Goal: Book appointment/travel/reservation

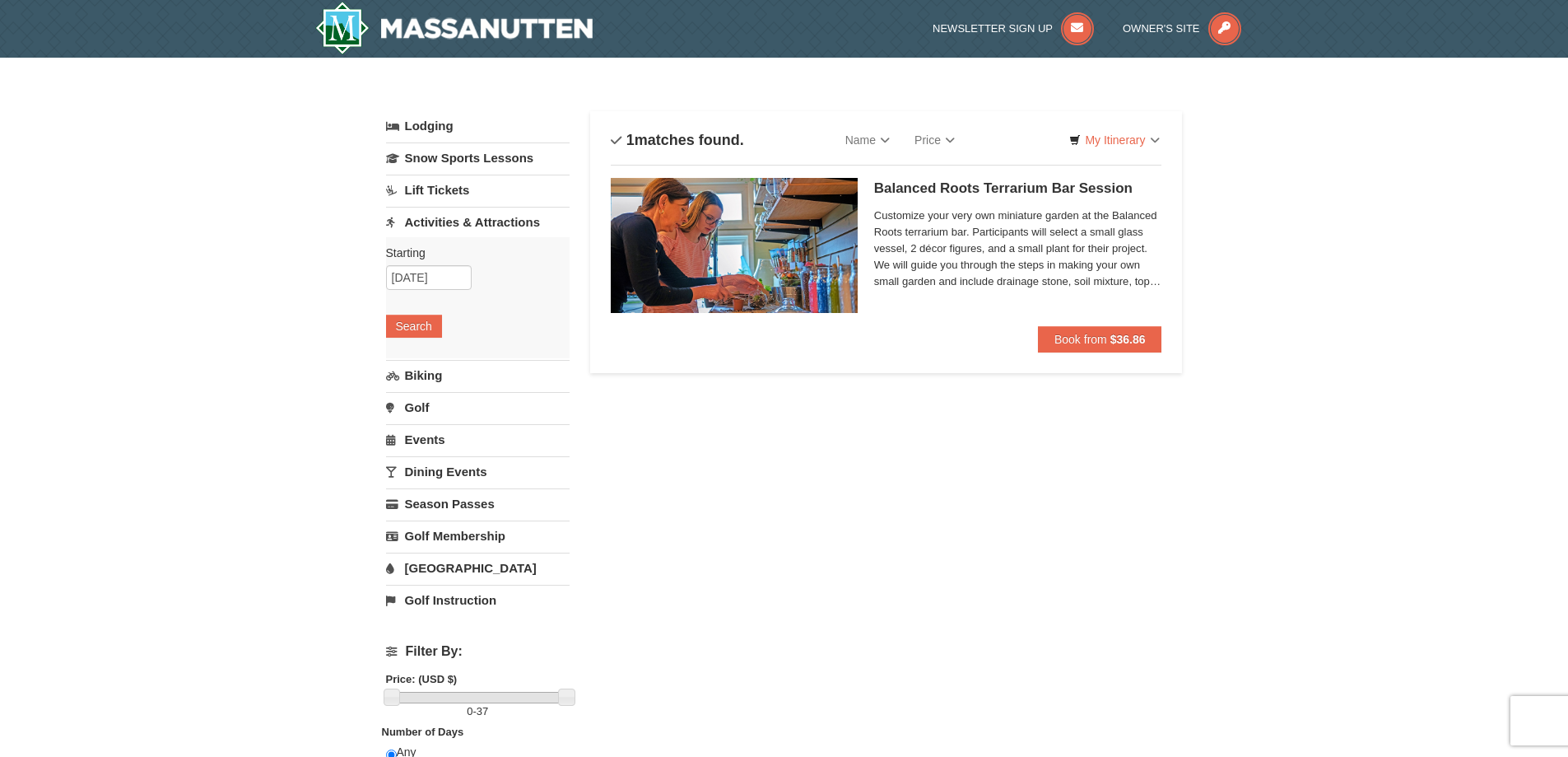
click at [792, 261] on img at bounding box center [734, 245] width 247 height 135
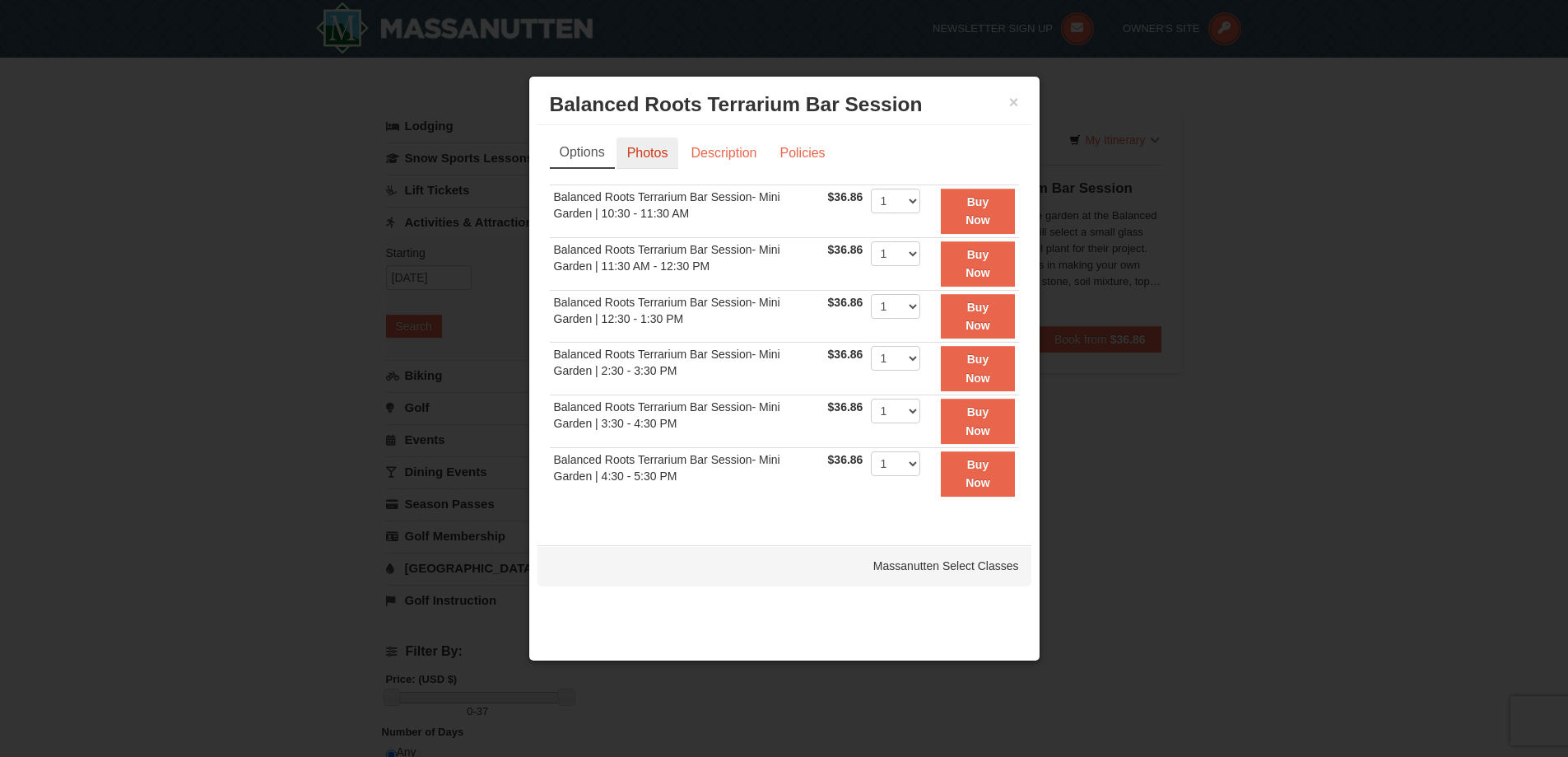
click at [660, 156] on link "Photos" at bounding box center [647, 153] width 62 height 31
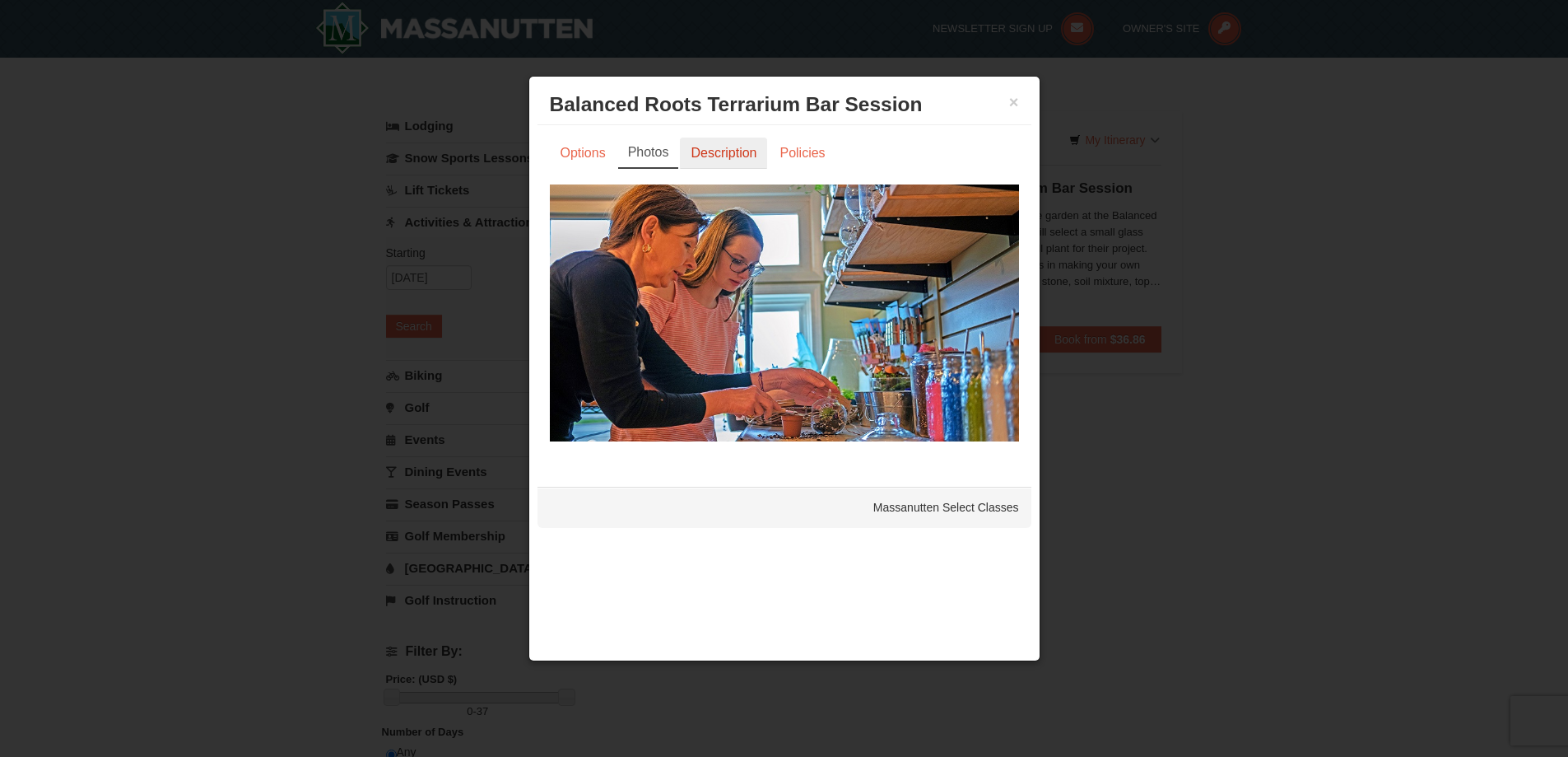
click at [693, 154] on link "Description" at bounding box center [724, 153] width 88 height 31
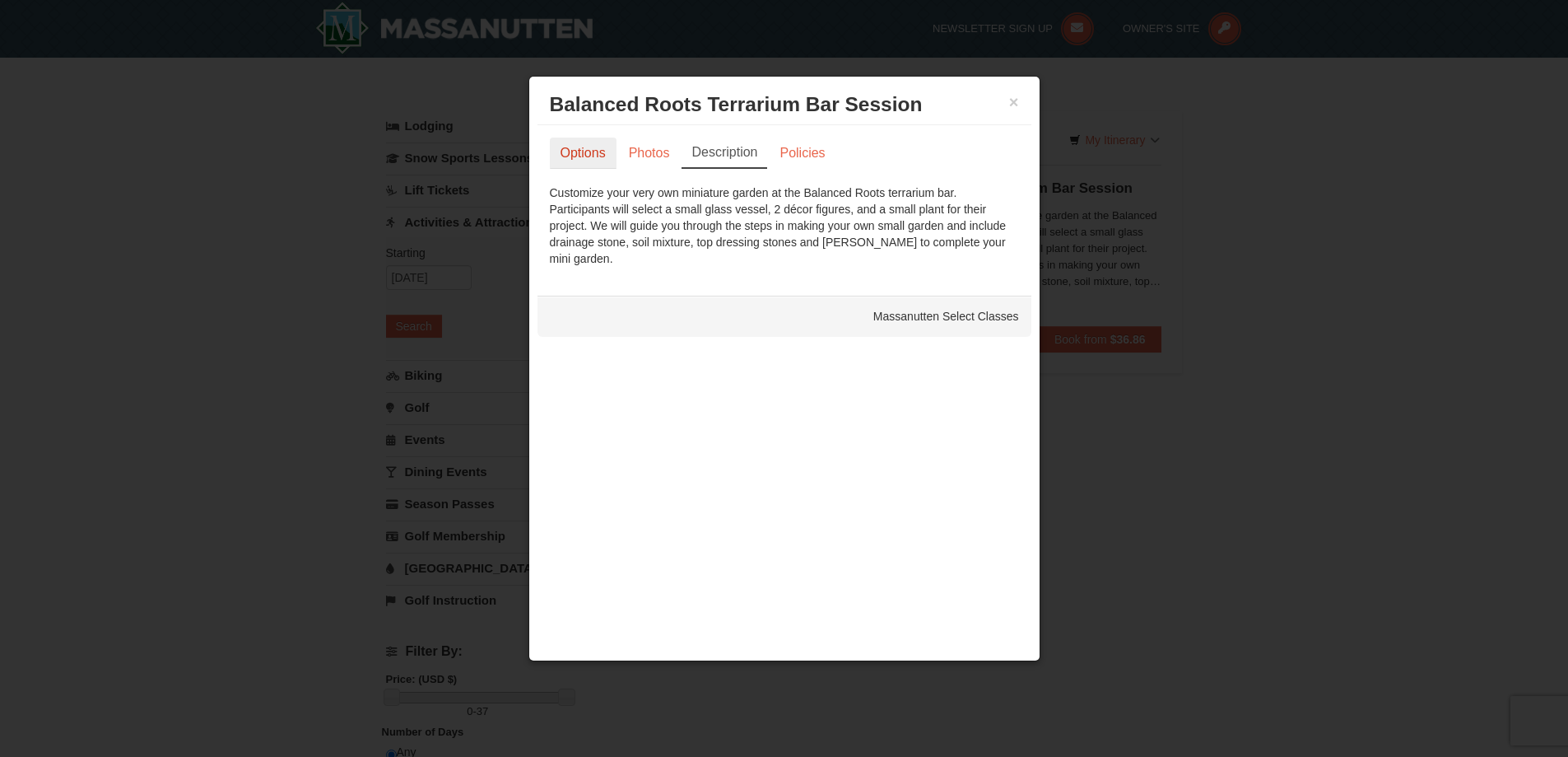
click at [596, 148] on link "Options" at bounding box center [583, 153] width 67 height 31
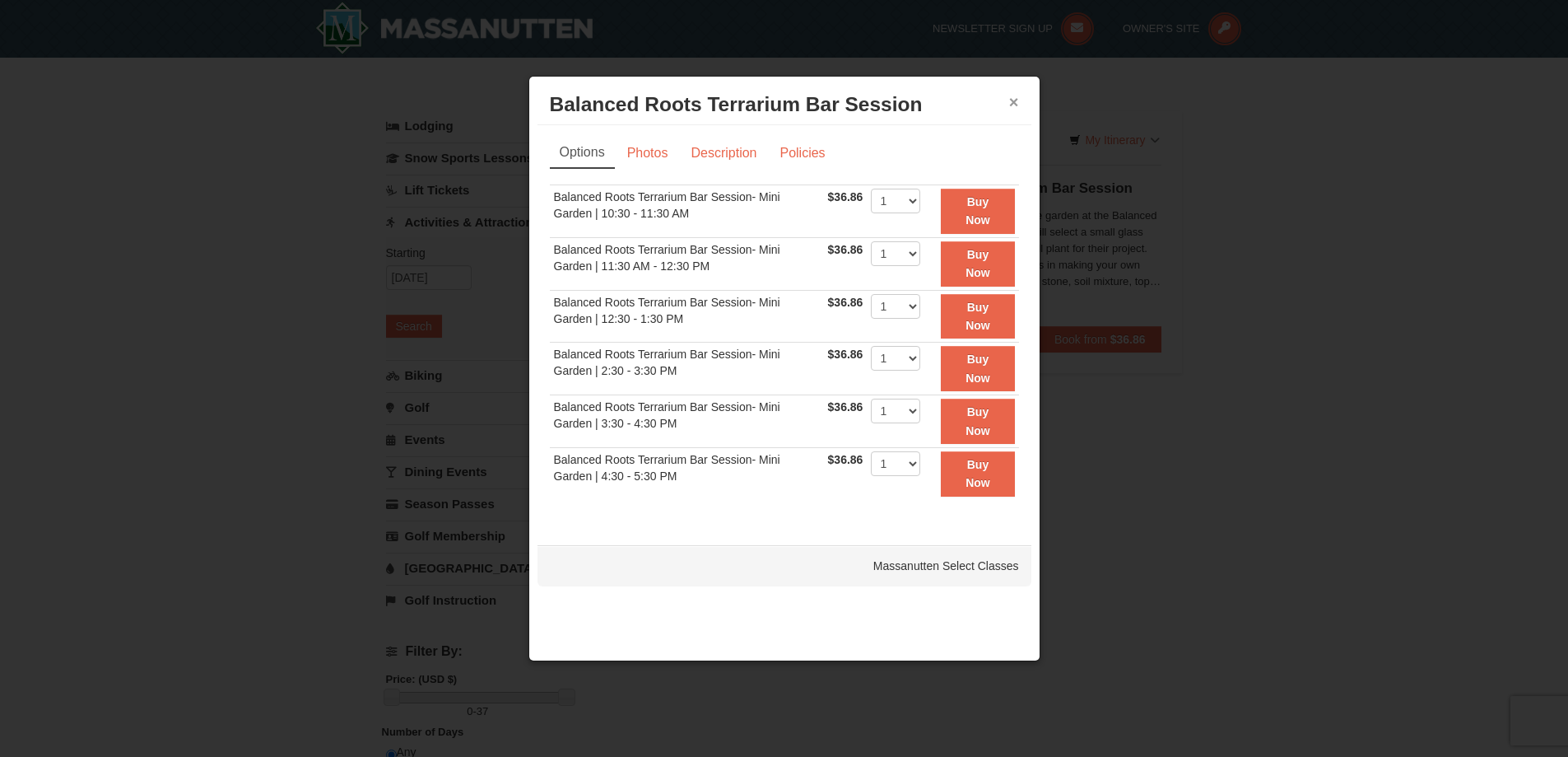
click at [1013, 104] on button "×" at bounding box center [1014, 102] width 9 height 16
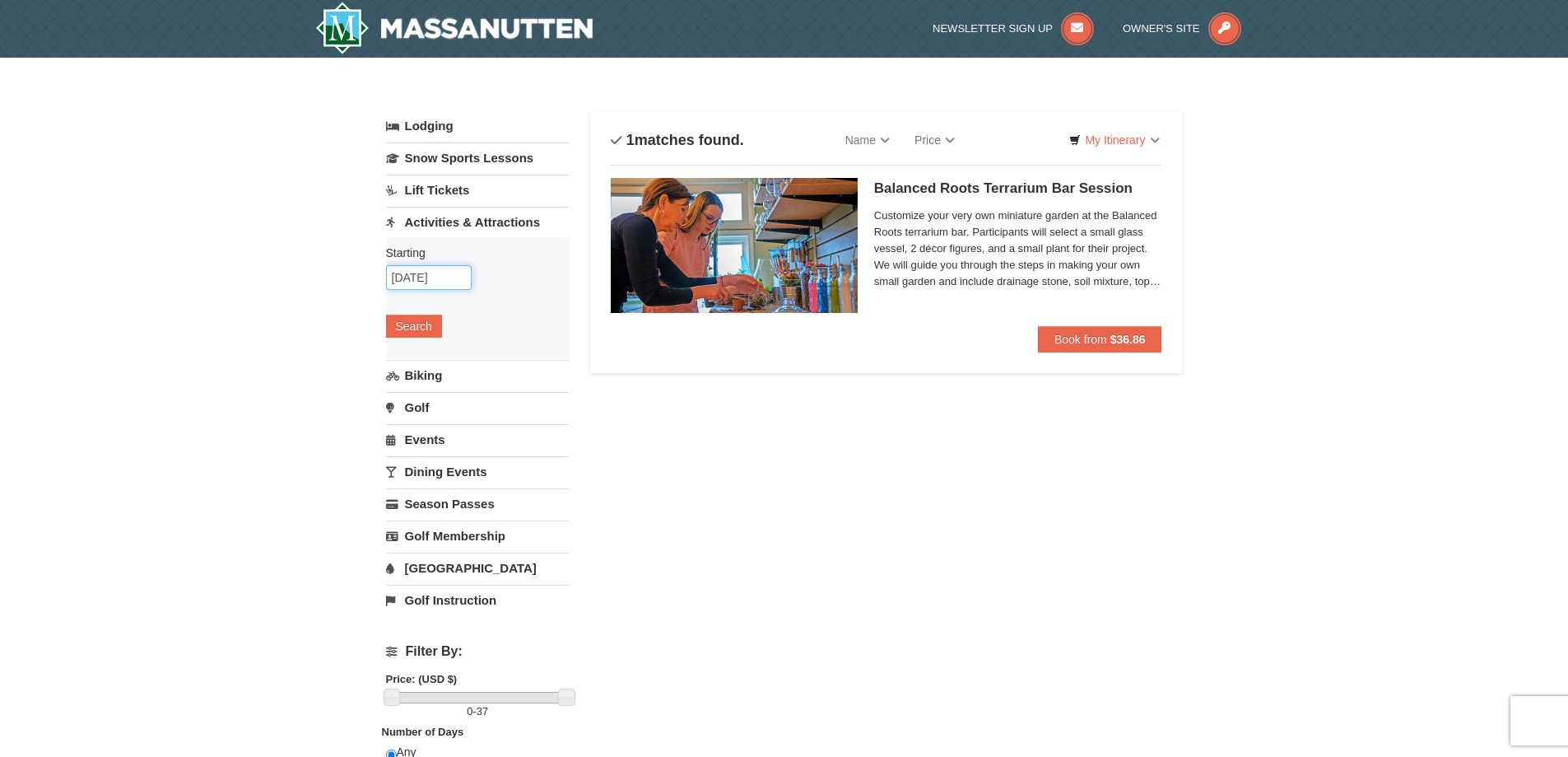
click at [414, 272] on input "[DATE]" at bounding box center [429, 277] width 86 height 25
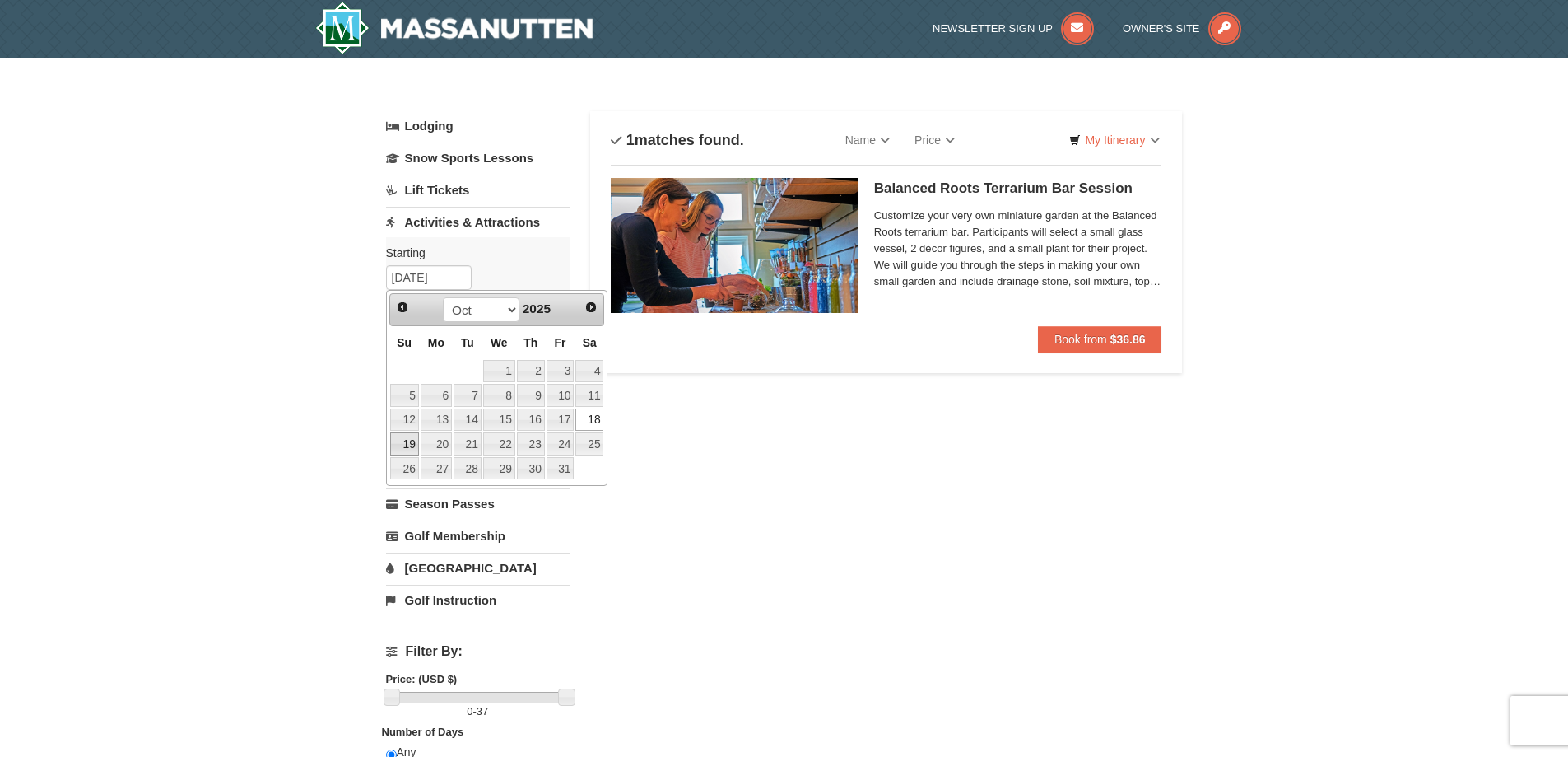
click at [397, 438] on link "19" at bounding box center [404, 444] width 29 height 23
type input "[DATE]"
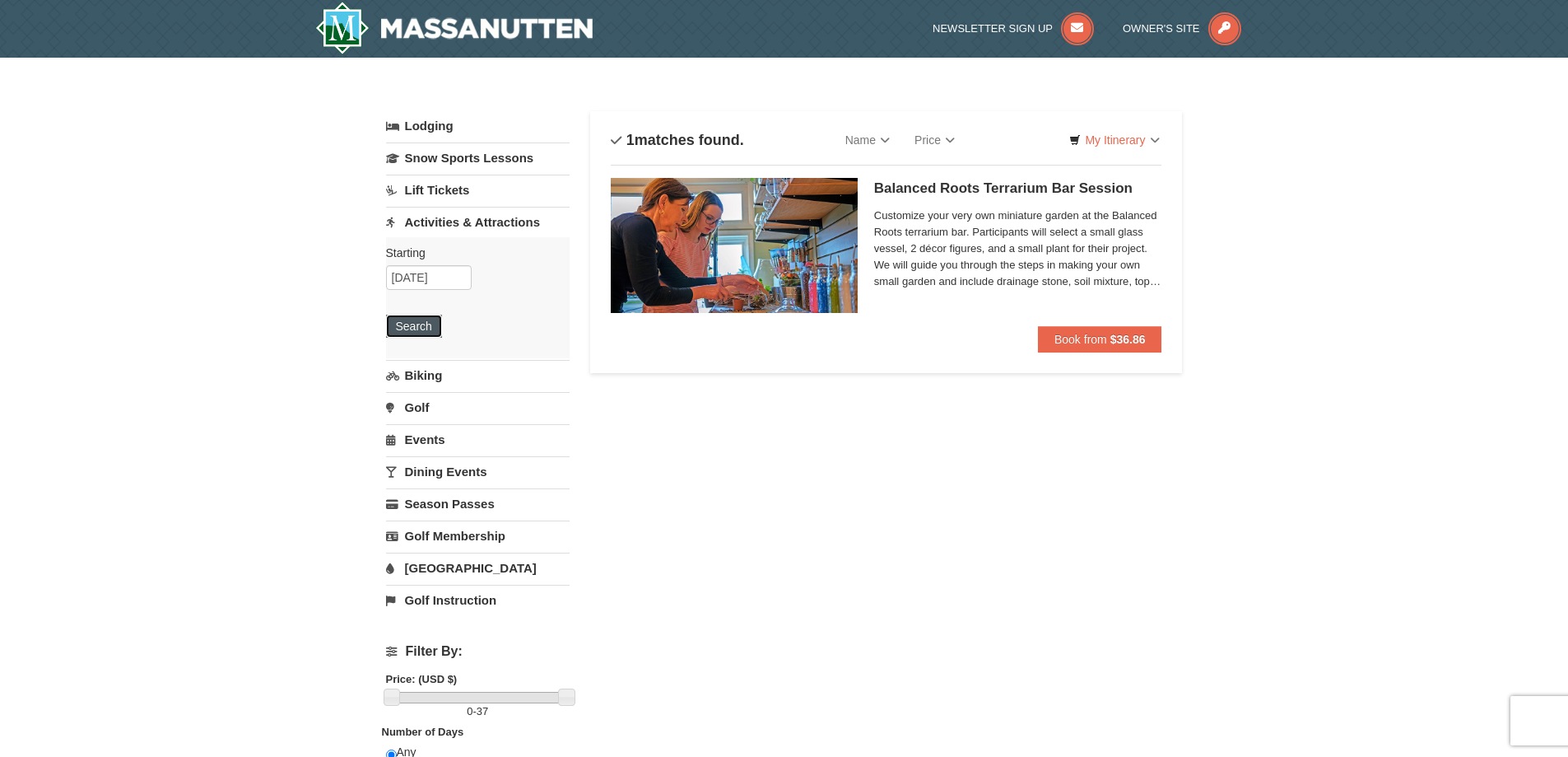
click at [404, 321] on button "Search" at bounding box center [414, 326] width 56 height 23
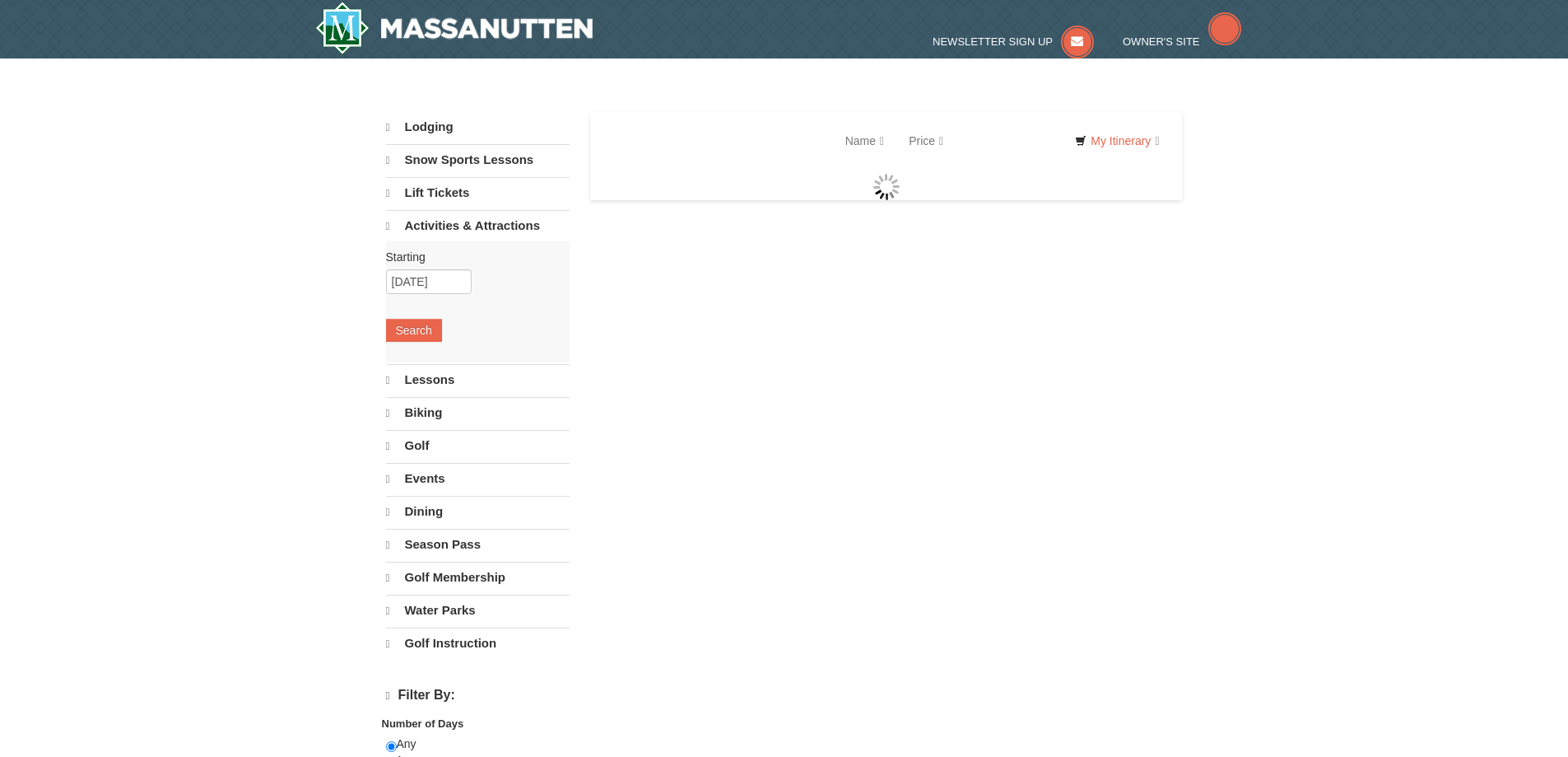
select select "9"
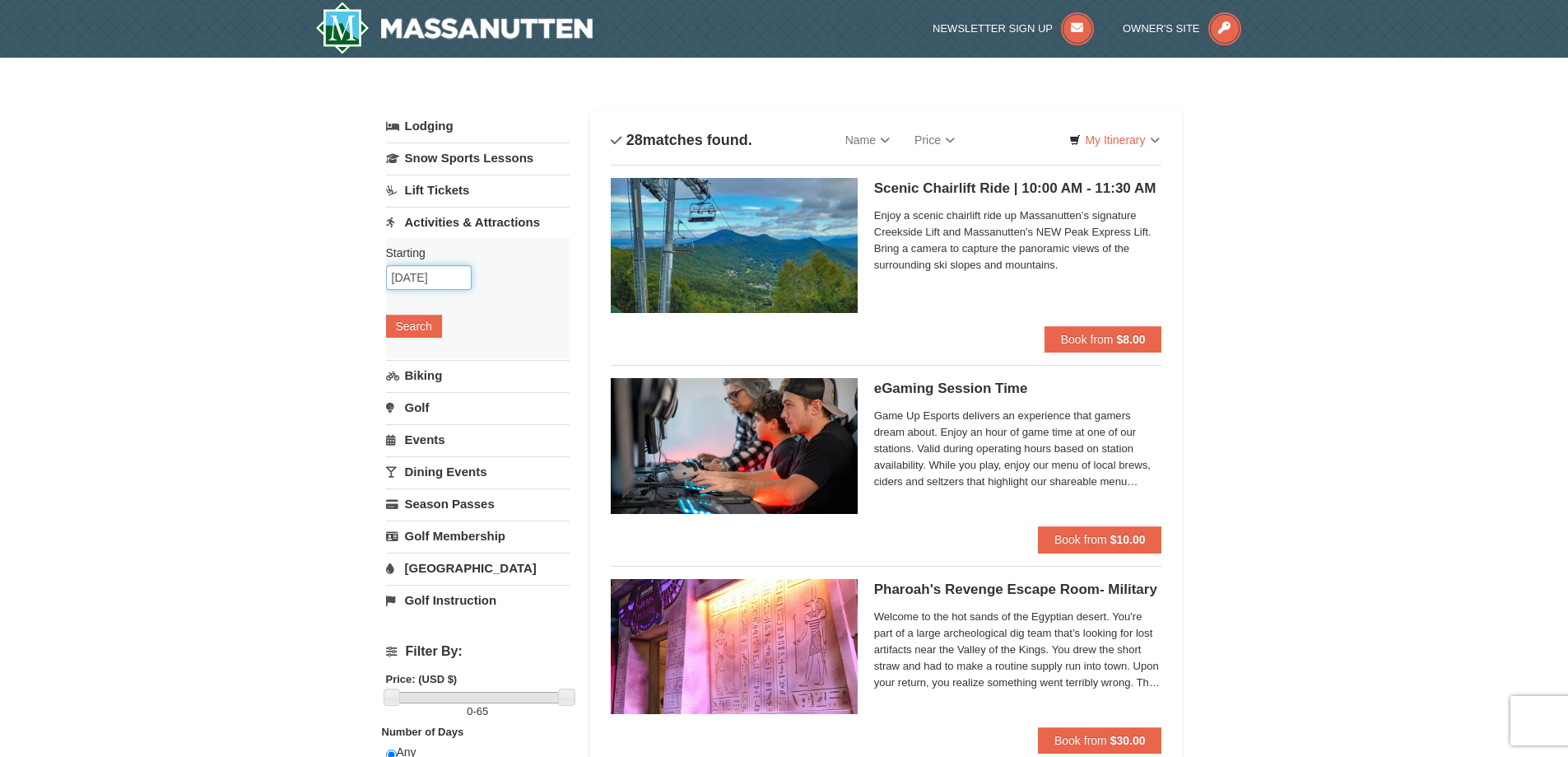
click at [436, 271] on input "[DATE]" at bounding box center [429, 277] width 86 height 25
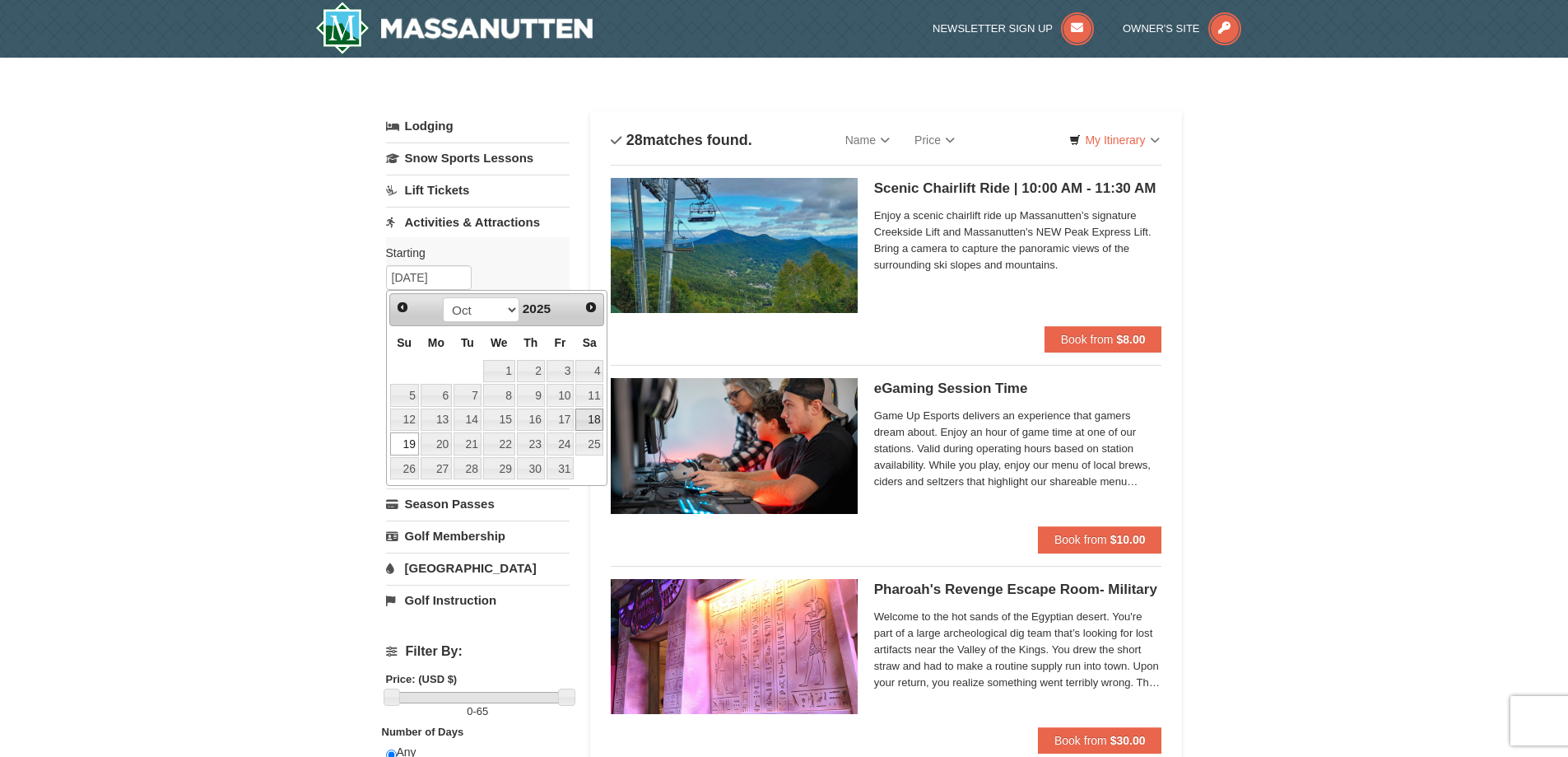
click at [584, 414] on link "18" at bounding box center [590, 420] width 28 height 23
type input "10/18/2025"
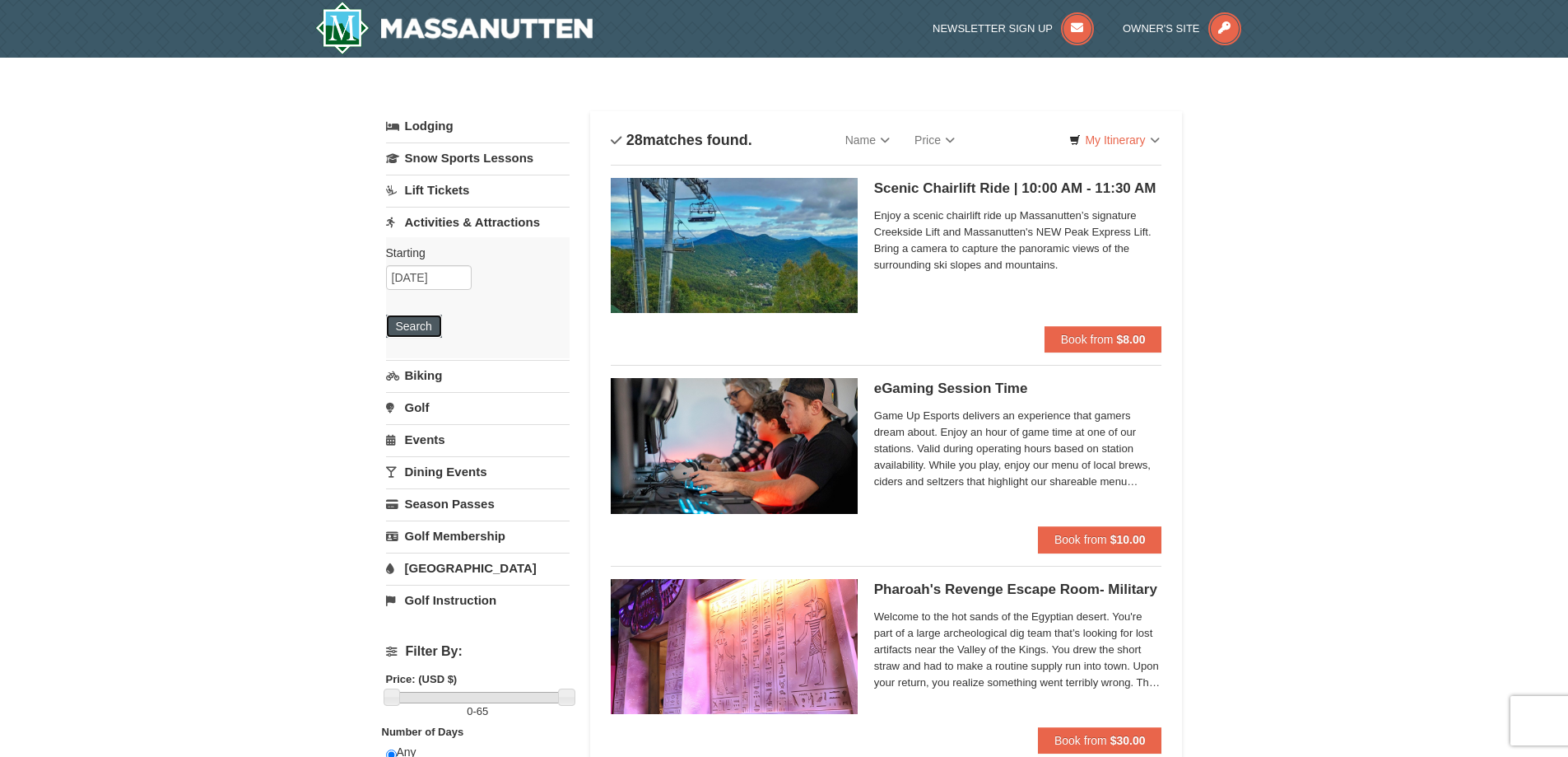
click at [416, 329] on button "Search" at bounding box center [414, 326] width 56 height 23
click at [446, 267] on input "[DATE]" at bounding box center [429, 277] width 86 height 25
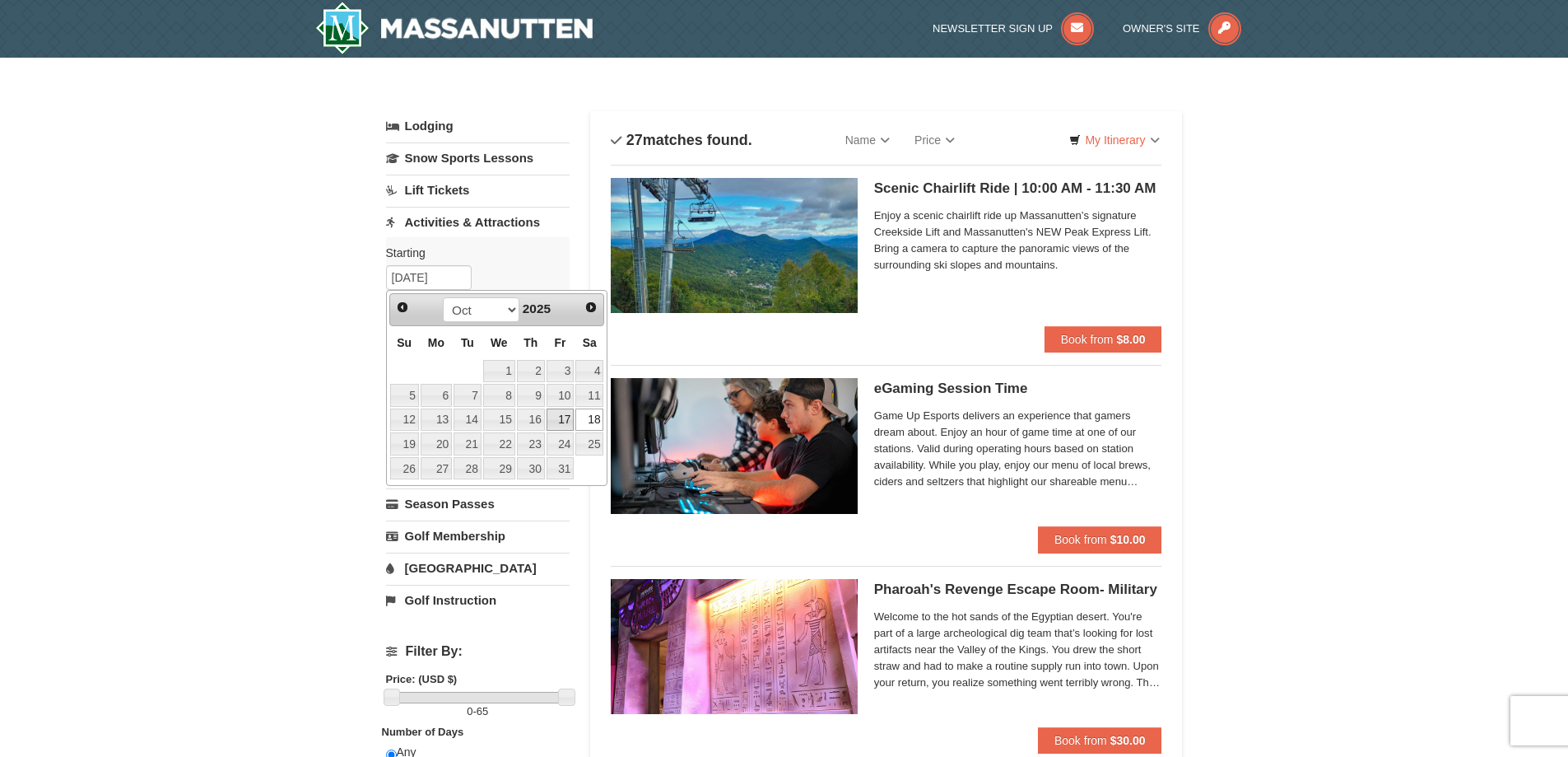
click at [560, 419] on link "17" at bounding box center [561, 420] width 28 height 23
type input "10/17/2025"
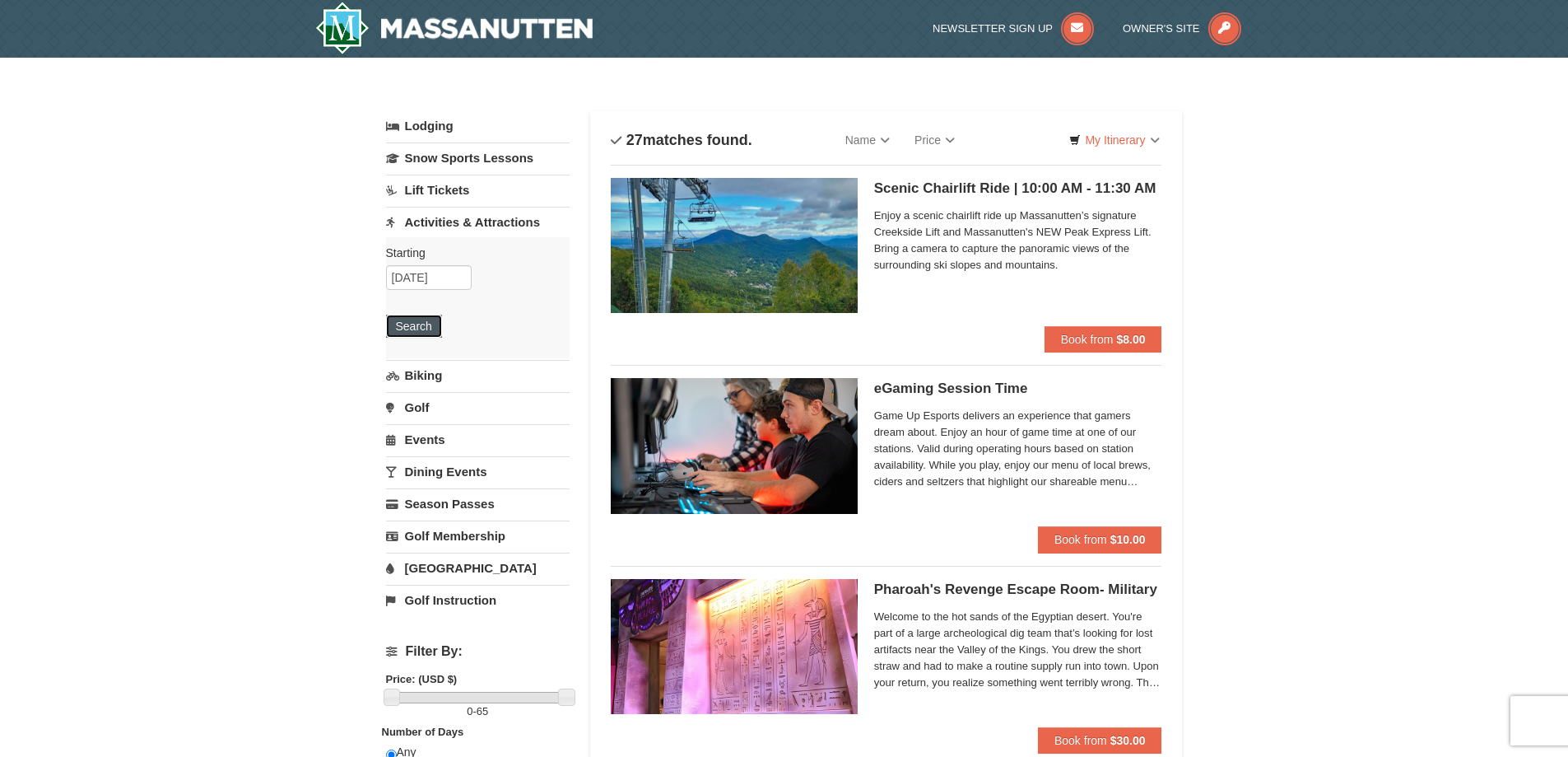
click at [423, 321] on button "Search" at bounding box center [414, 326] width 56 height 23
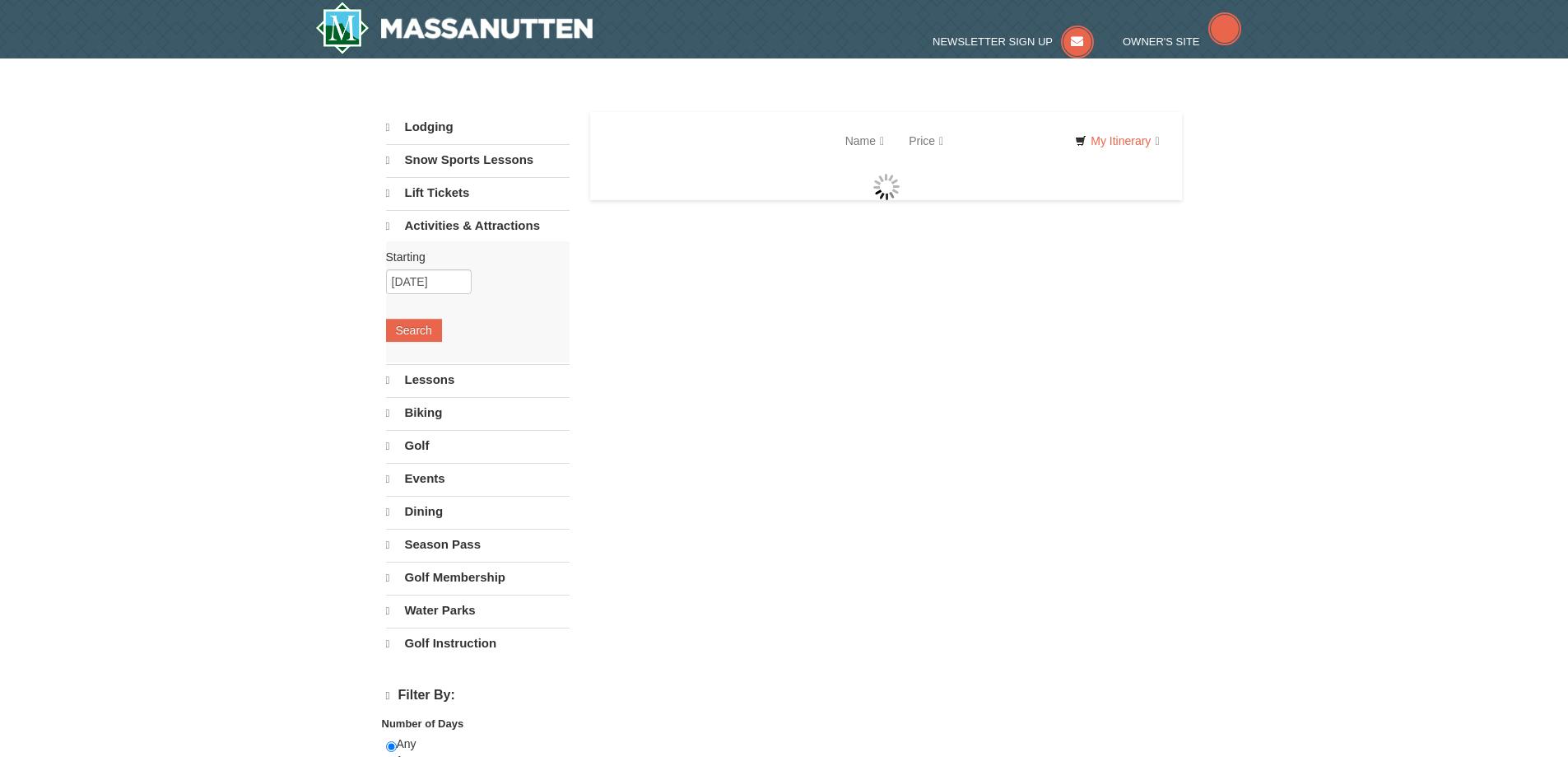
select select "9"
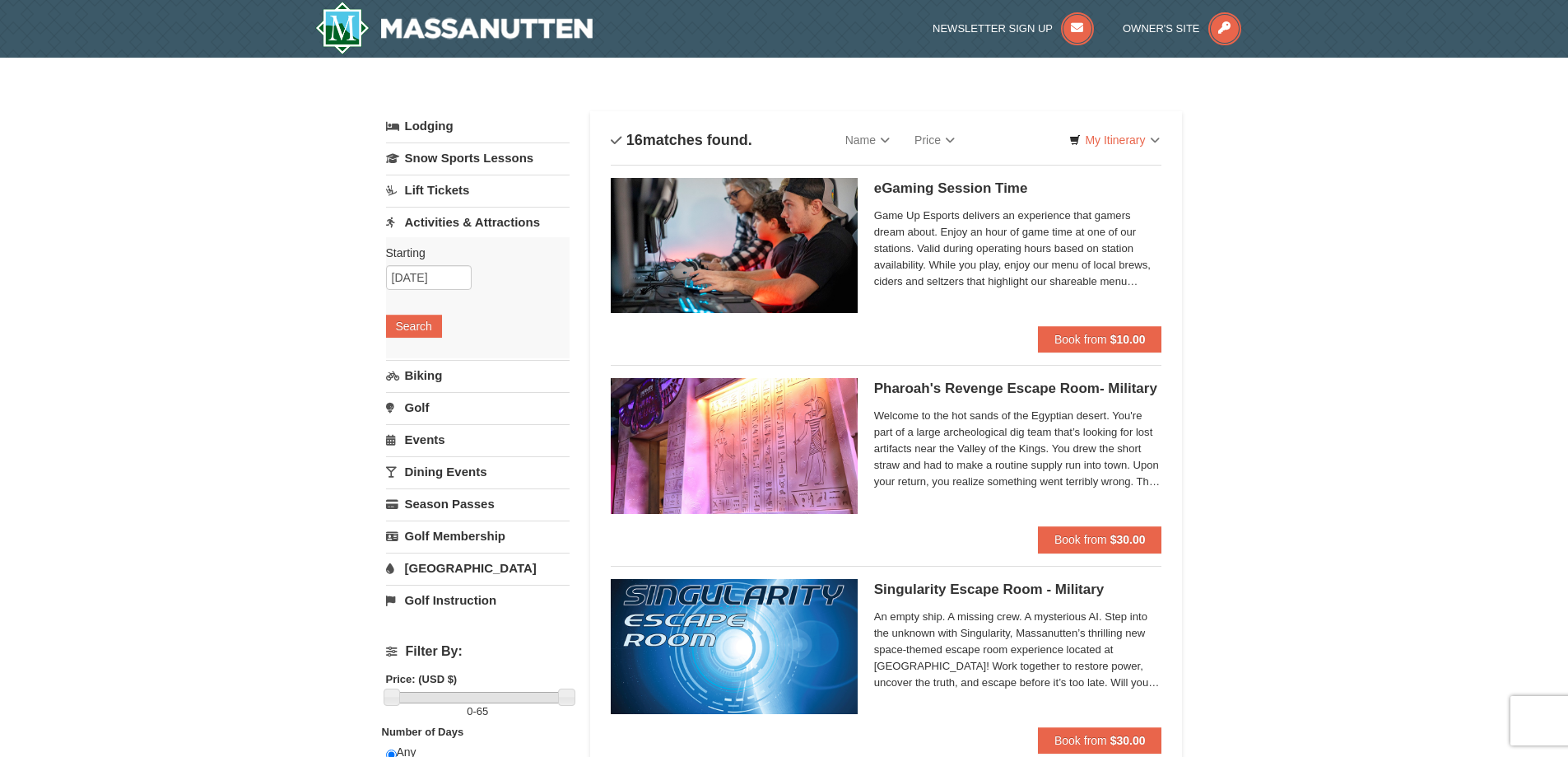
click at [442, 474] on link "Dining Events" at bounding box center [478, 471] width 184 height 30
click at [417, 457] on button "Search" at bounding box center [414, 454] width 56 height 23
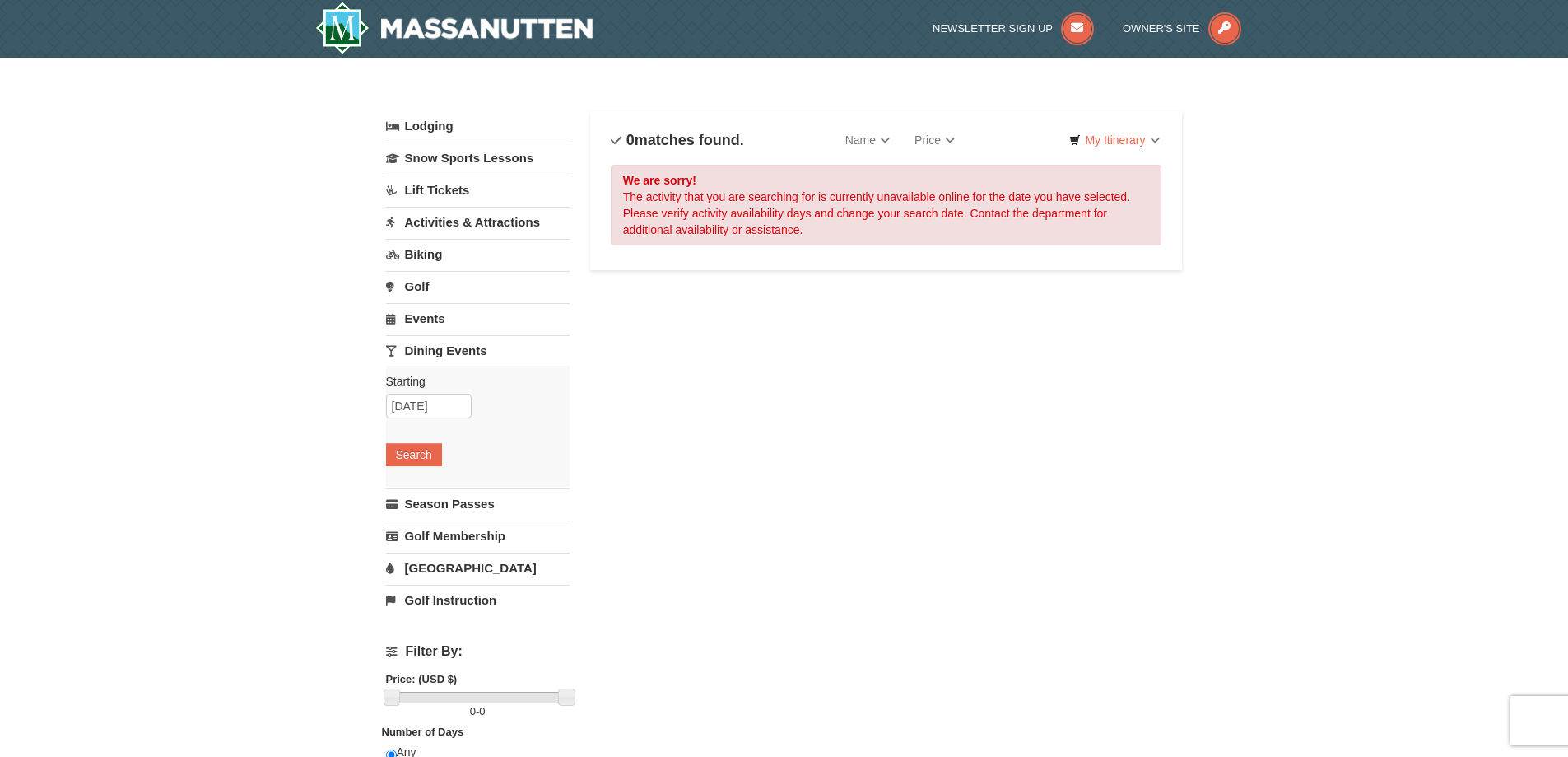
click at [451, 225] on link "Activities & Attractions" at bounding box center [478, 222] width 184 height 30
click at [416, 330] on button "Search" at bounding box center [414, 326] width 56 height 23
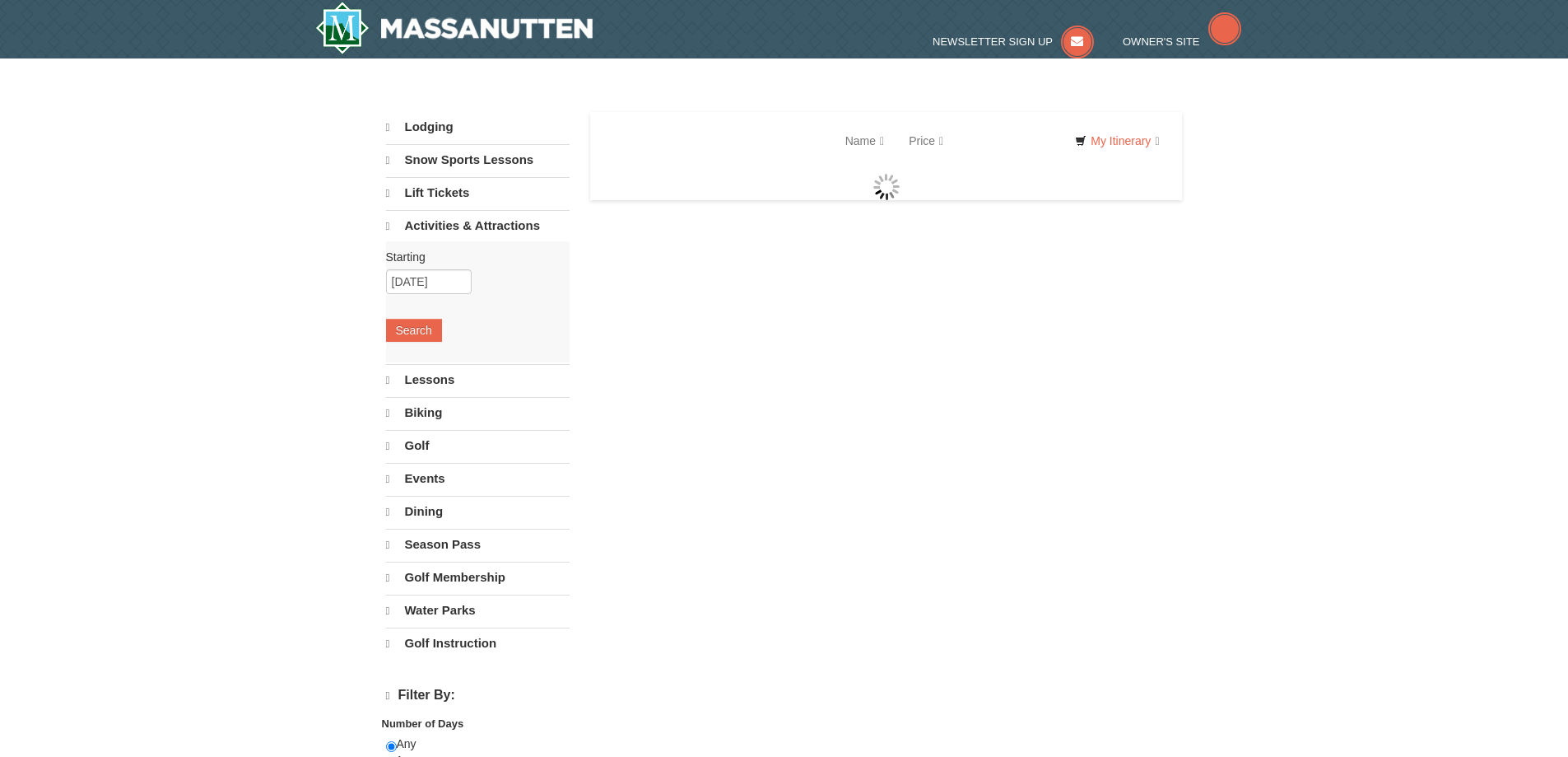
select select "9"
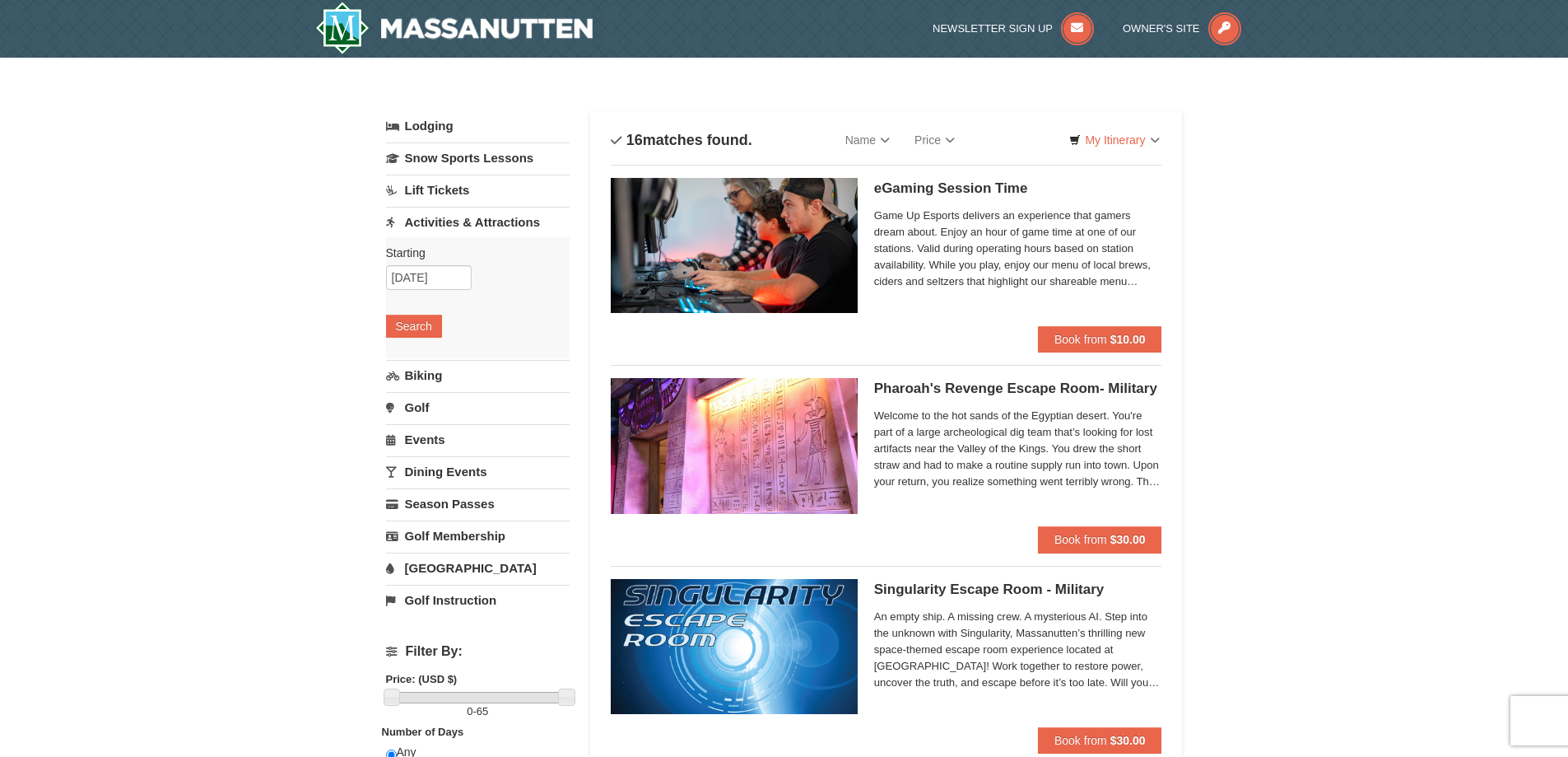
click at [435, 572] on link "[GEOGRAPHIC_DATA]" at bounding box center [478, 568] width 184 height 30
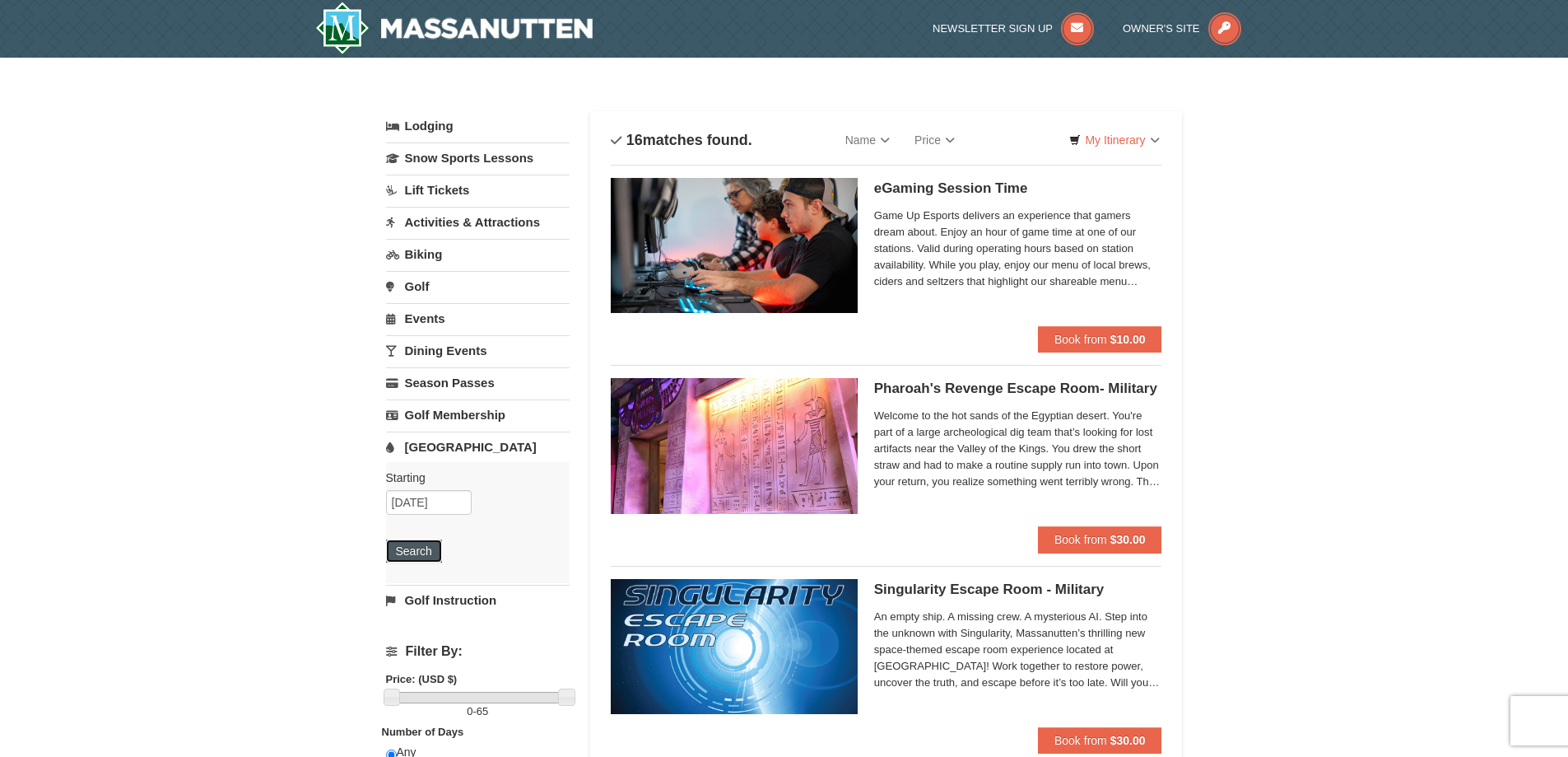
click at [426, 552] on button "Search" at bounding box center [414, 551] width 56 height 23
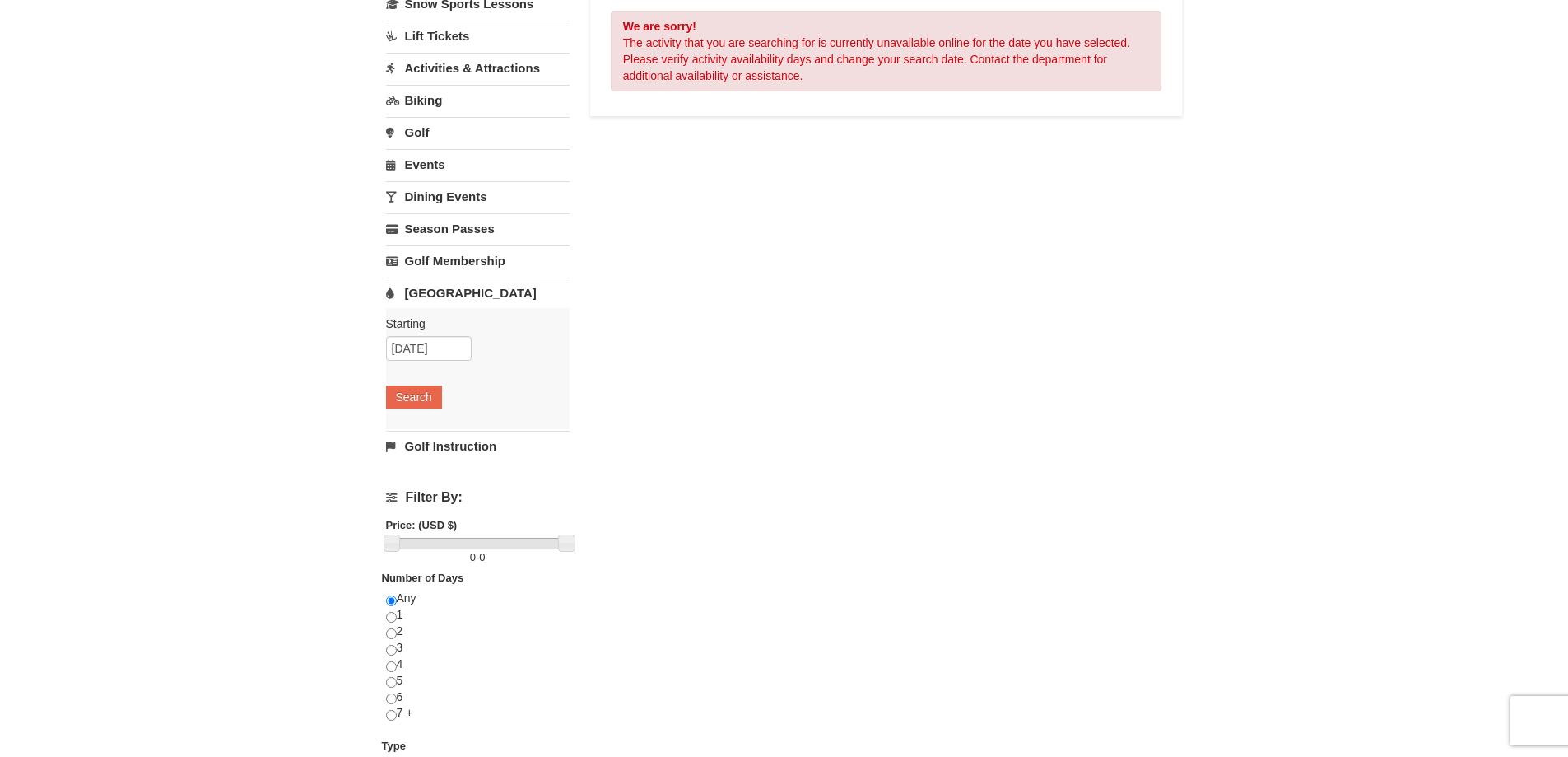
scroll to position [165, 0]
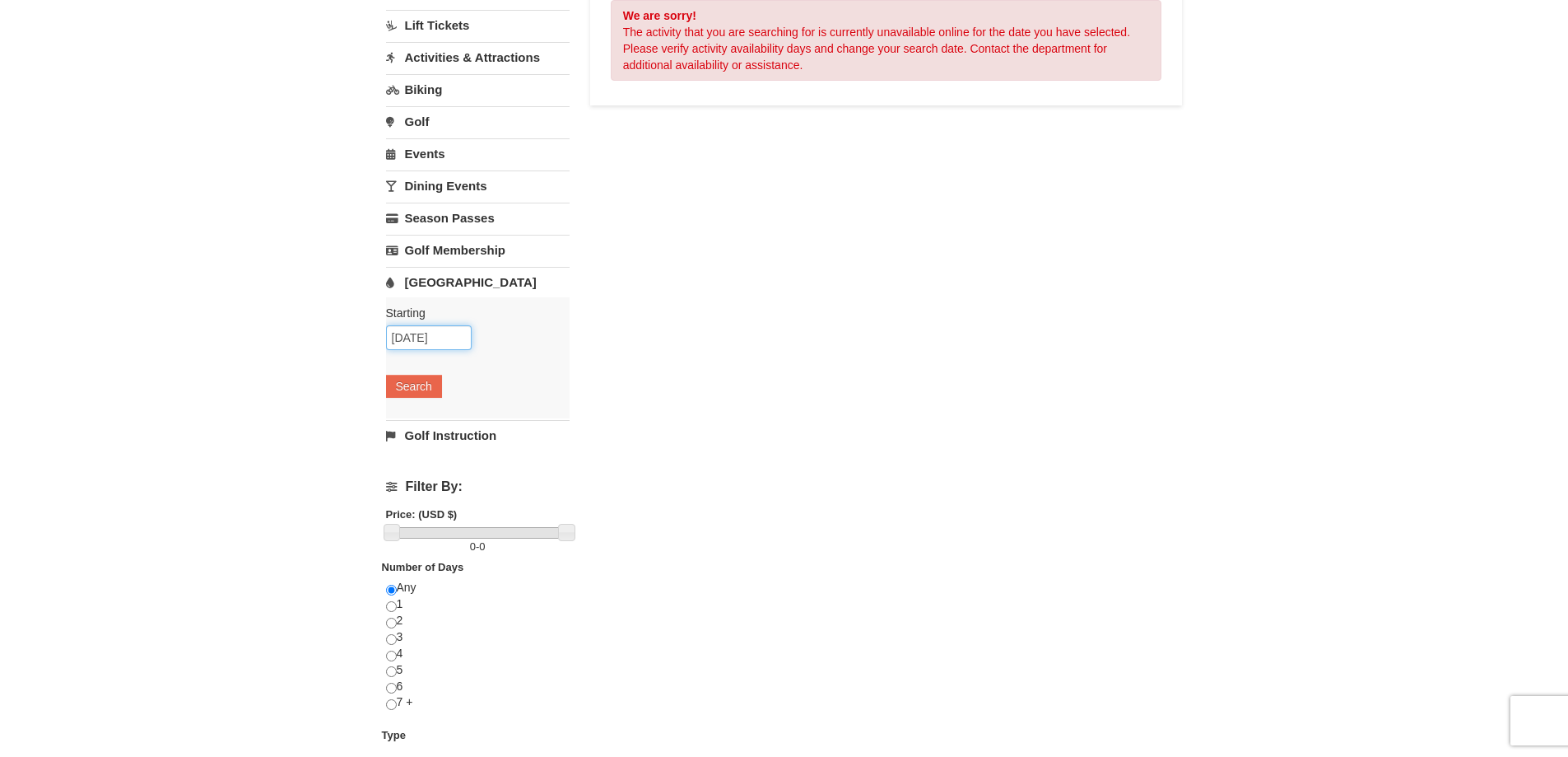
click at [437, 339] on input "10/17/2025" at bounding box center [429, 337] width 86 height 25
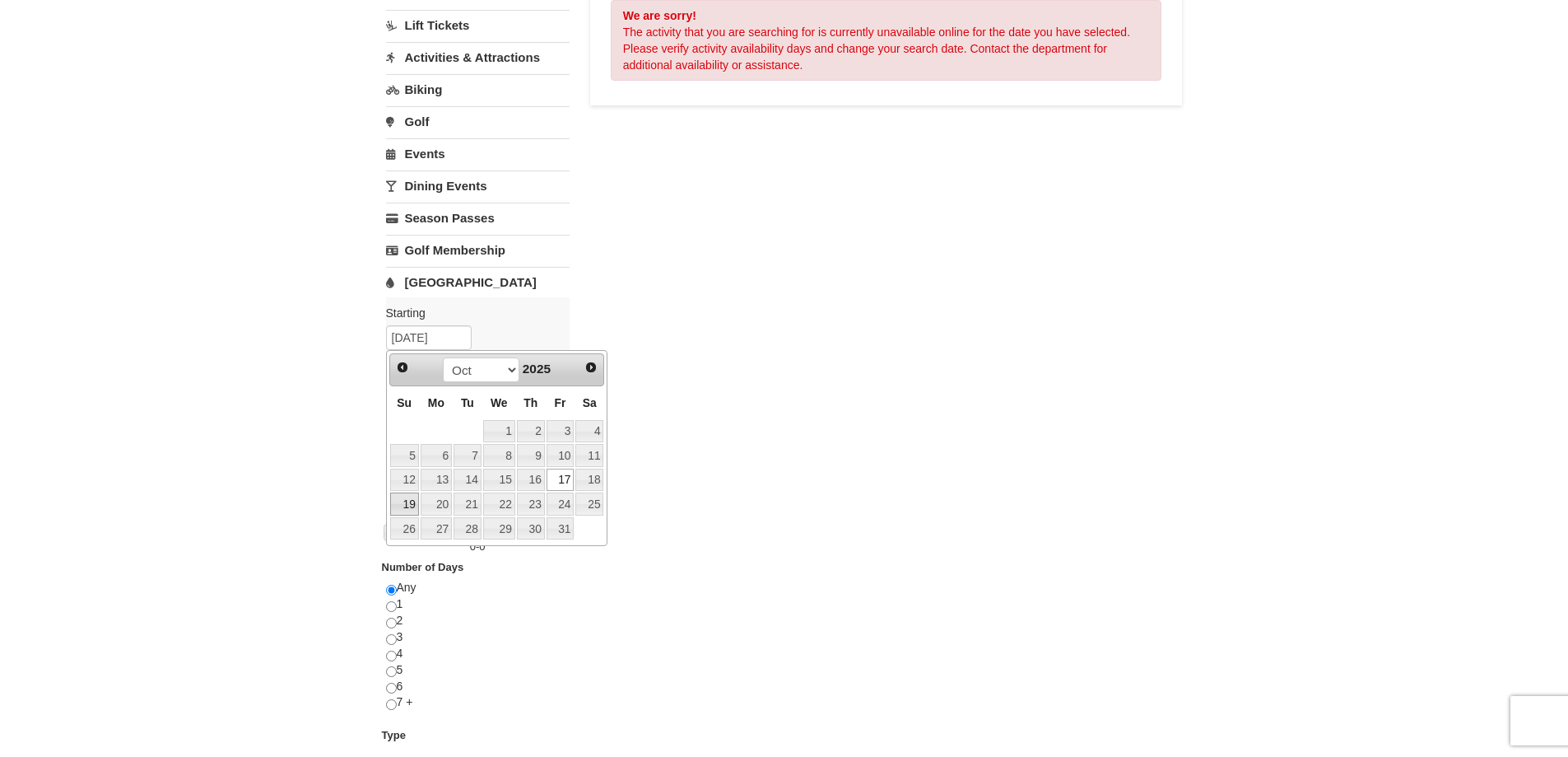
click at [406, 502] on link "19" at bounding box center [404, 503] width 29 height 23
type input "10/19/2025"
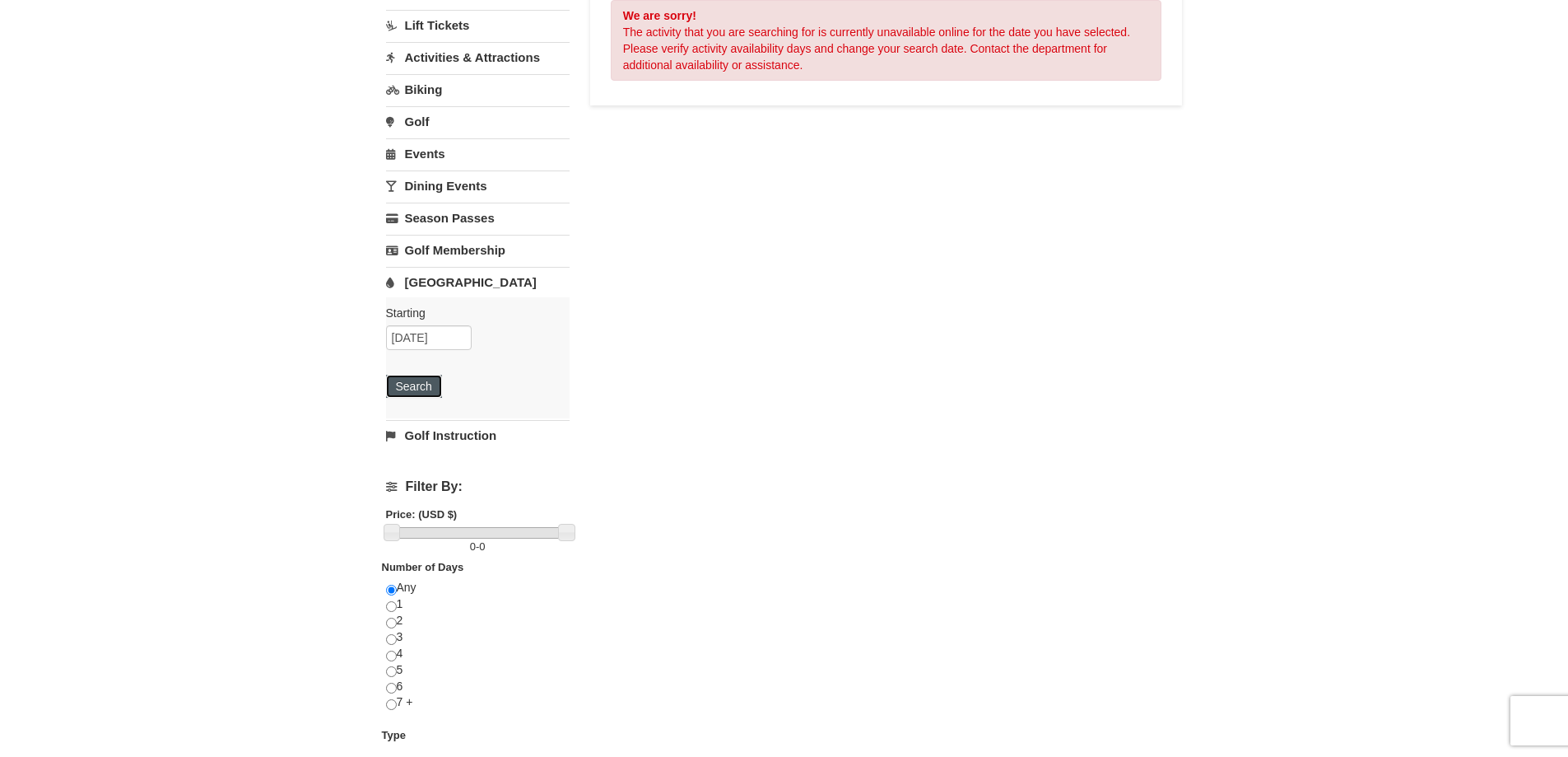
click at [416, 387] on button "Search" at bounding box center [414, 386] width 56 height 23
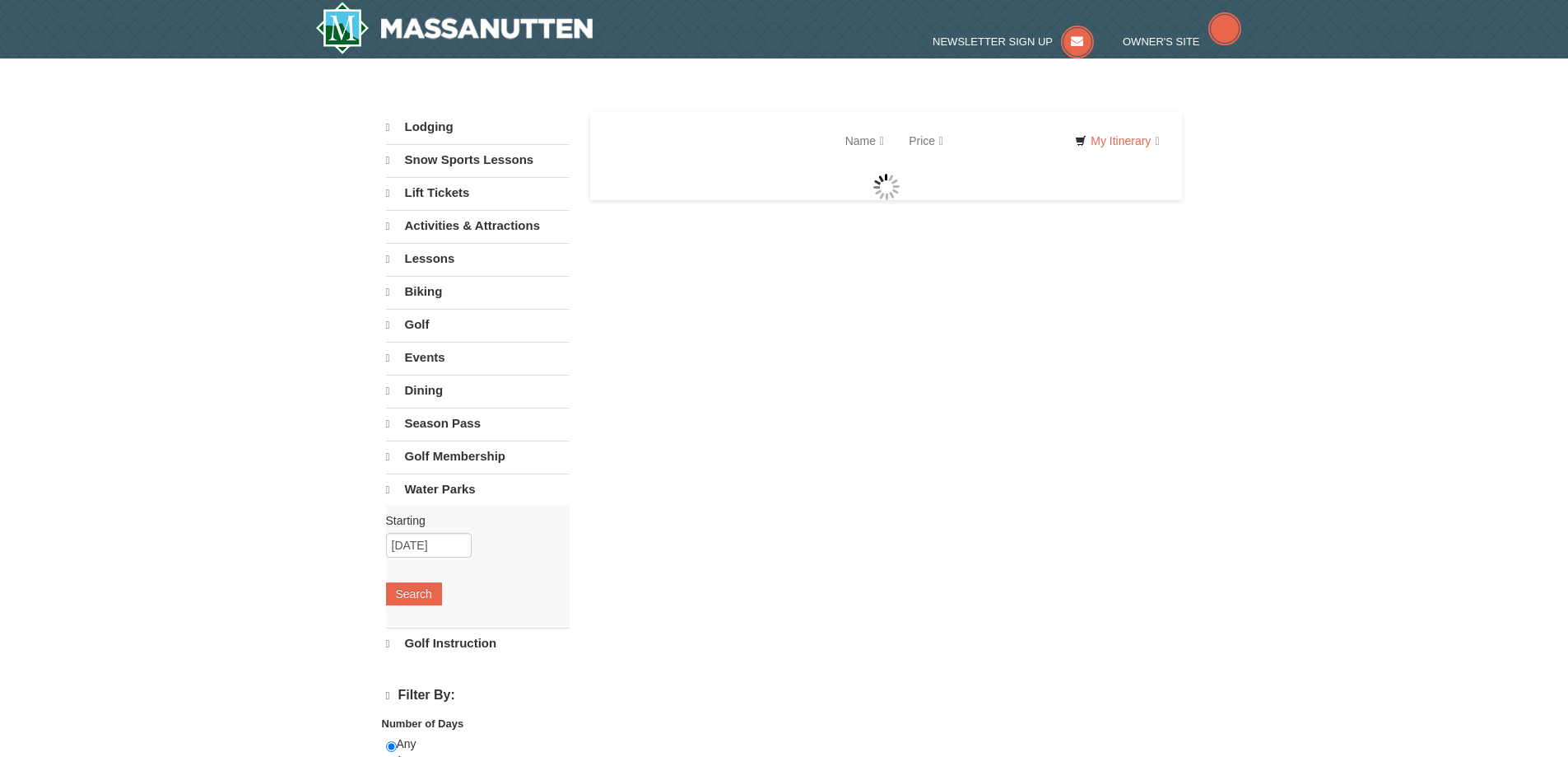
select select "9"
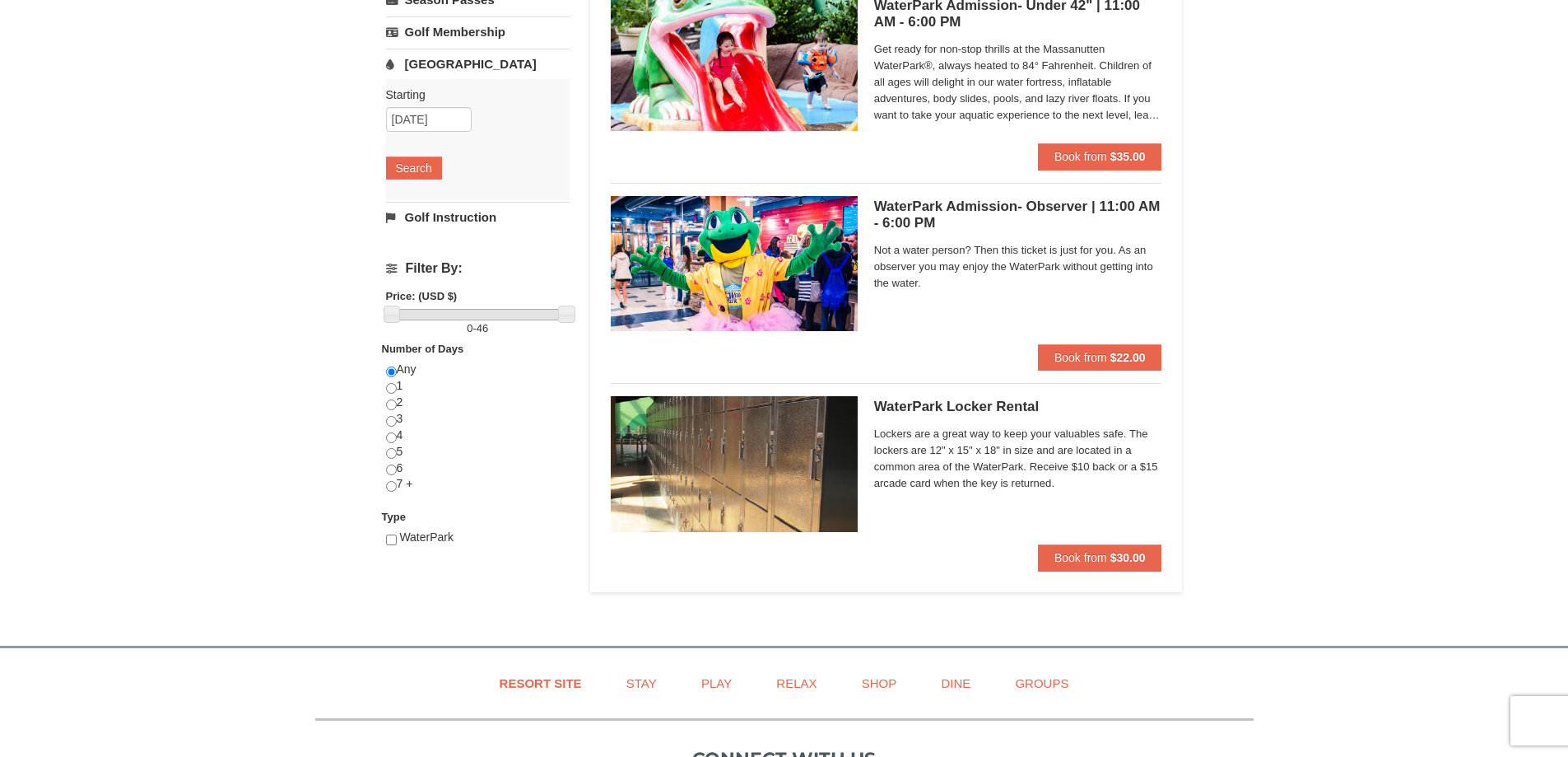
scroll to position [165, 0]
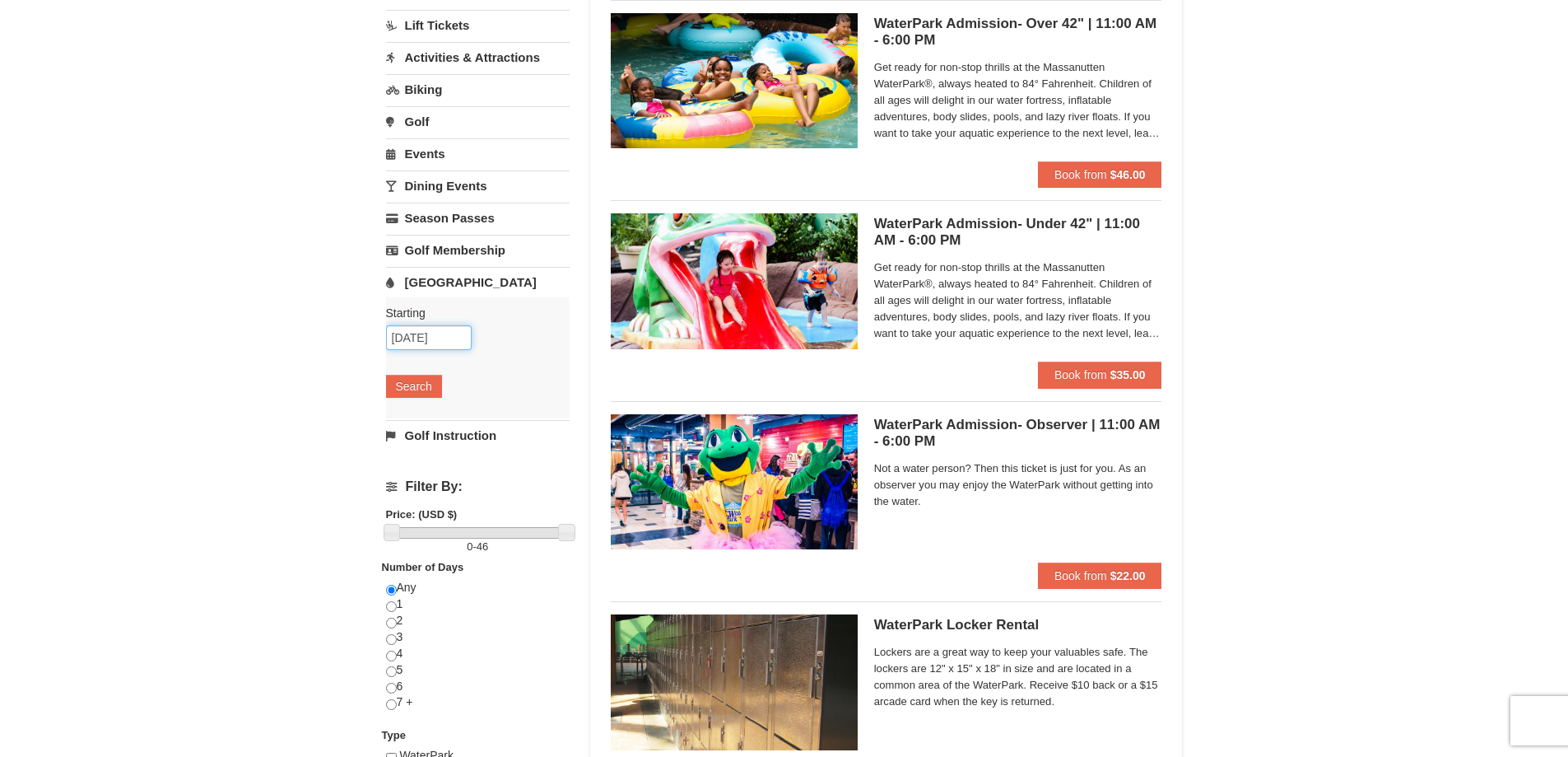
click at [410, 335] on input "10/19/2025" at bounding box center [429, 337] width 86 height 25
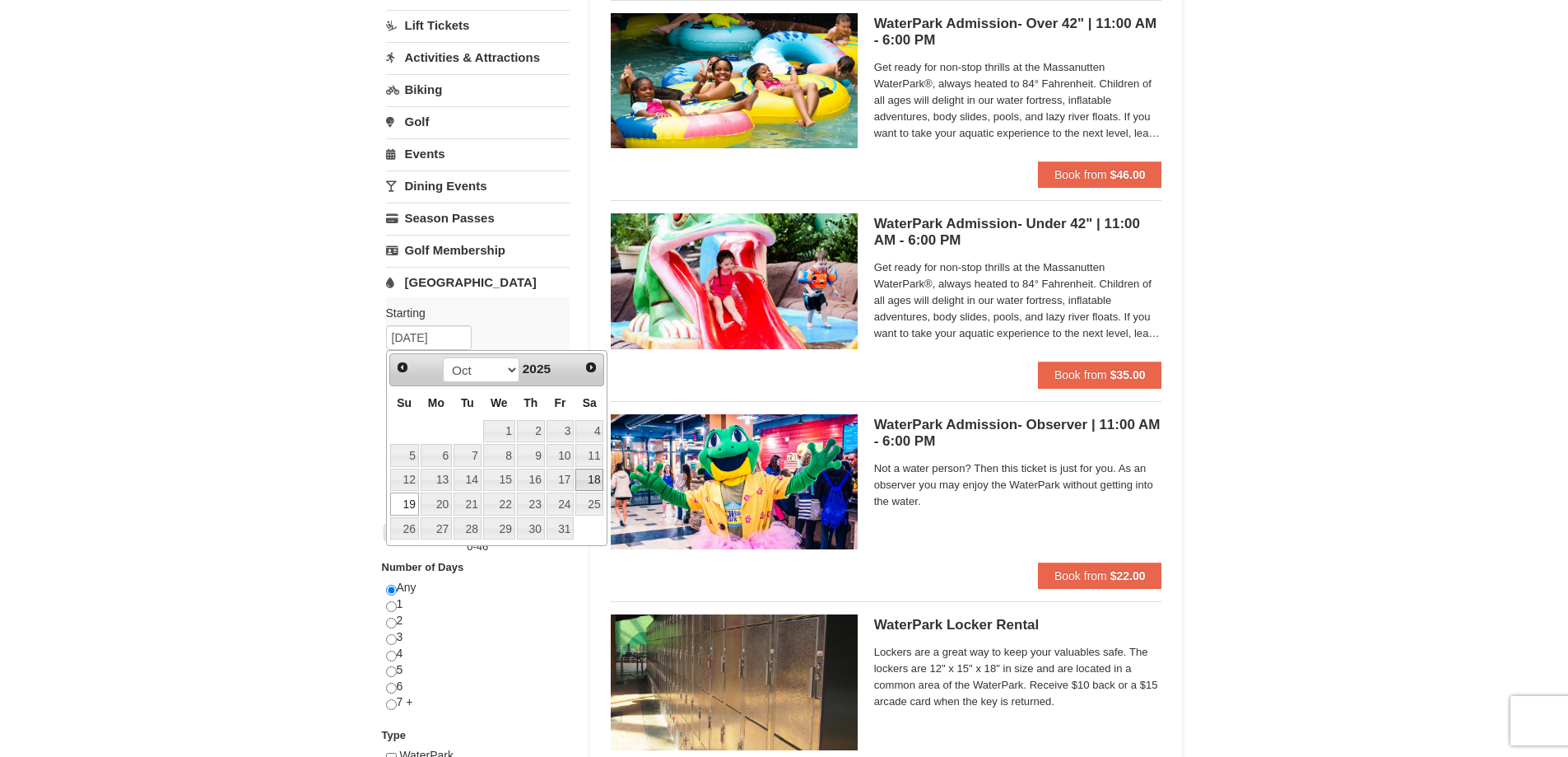
click at [595, 479] on link "18" at bounding box center [590, 480] width 28 height 23
type input "10/18/2025"
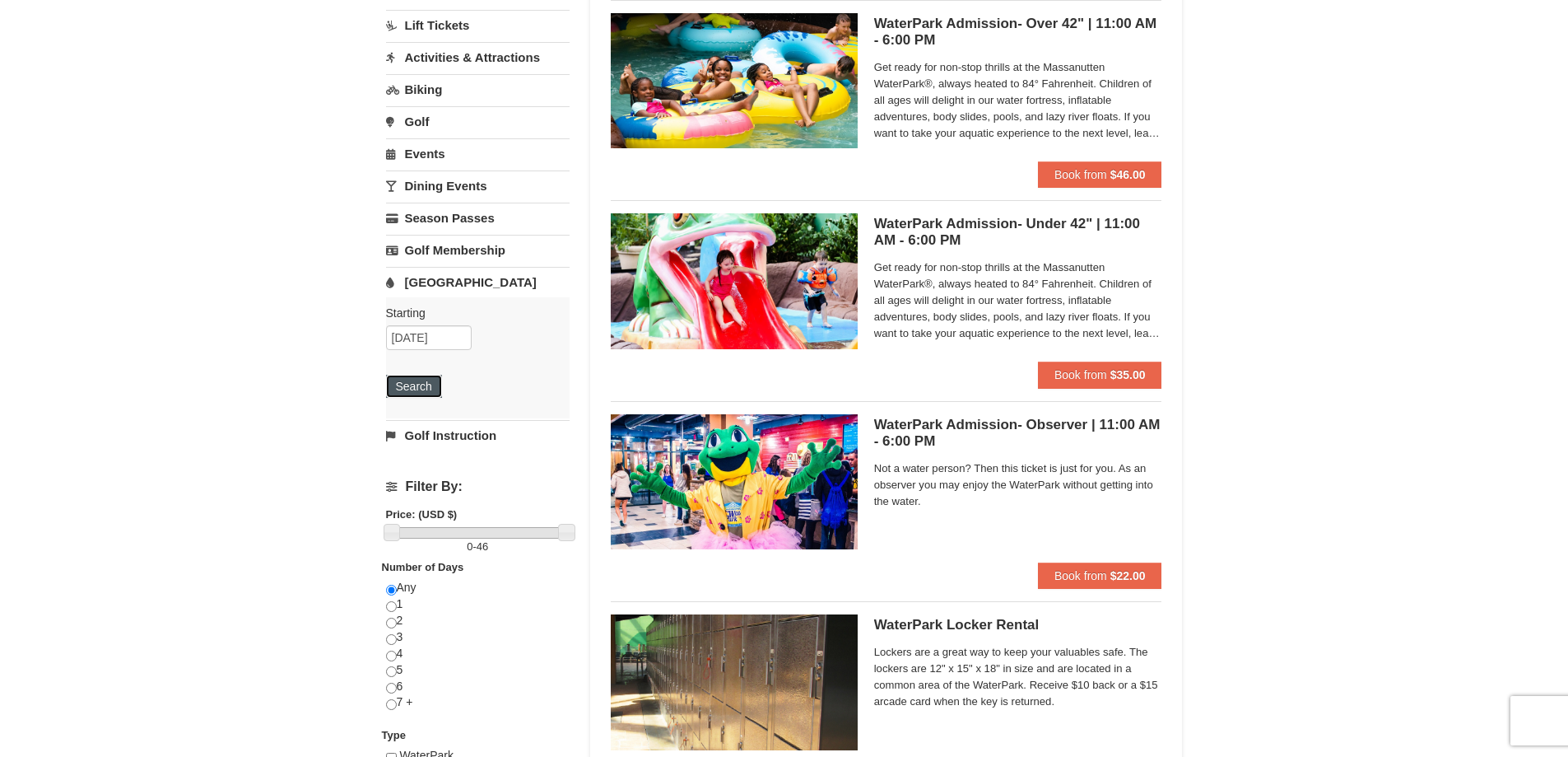
click at [426, 385] on button "Search" at bounding box center [414, 386] width 56 height 23
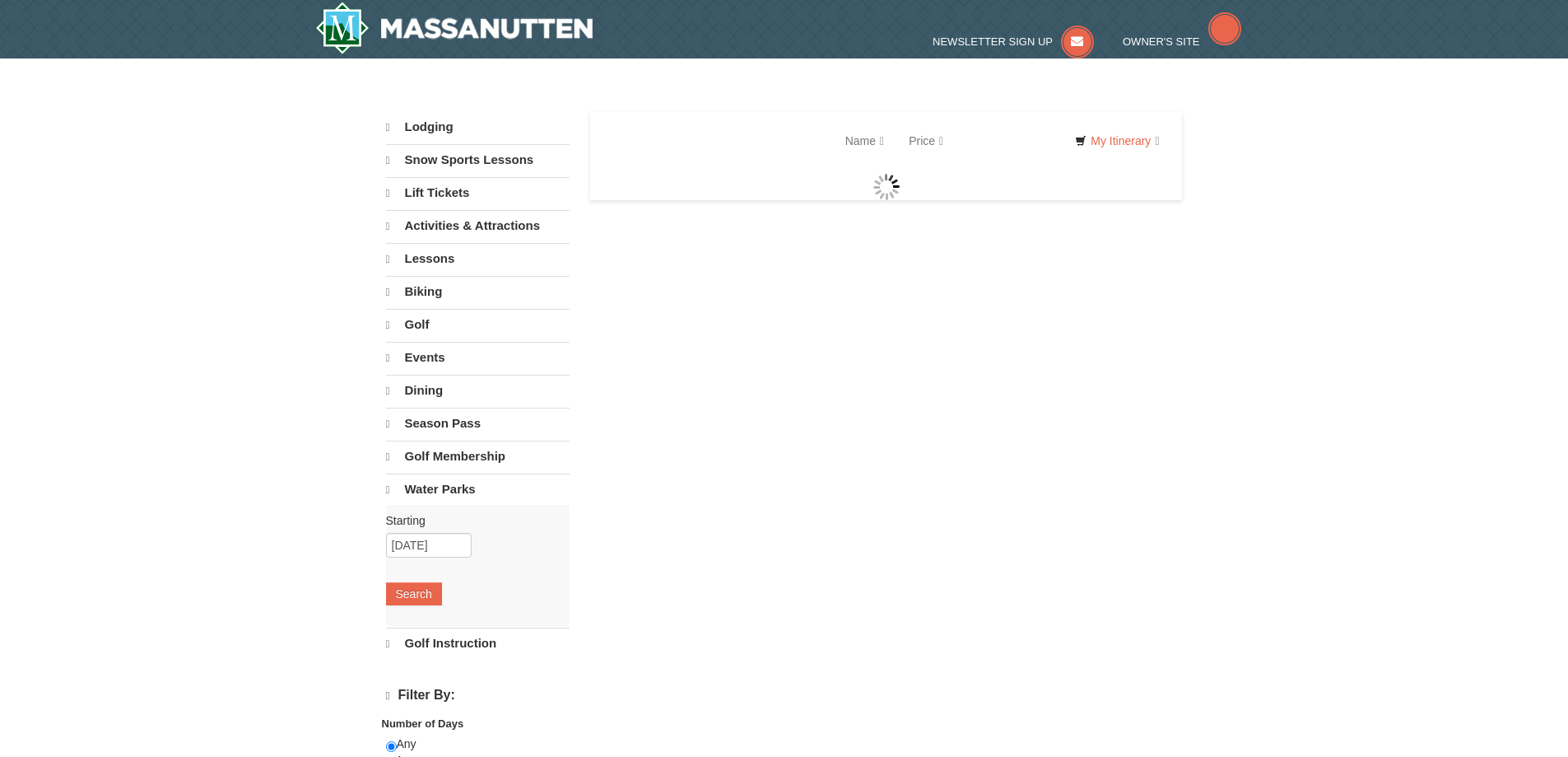
select select "9"
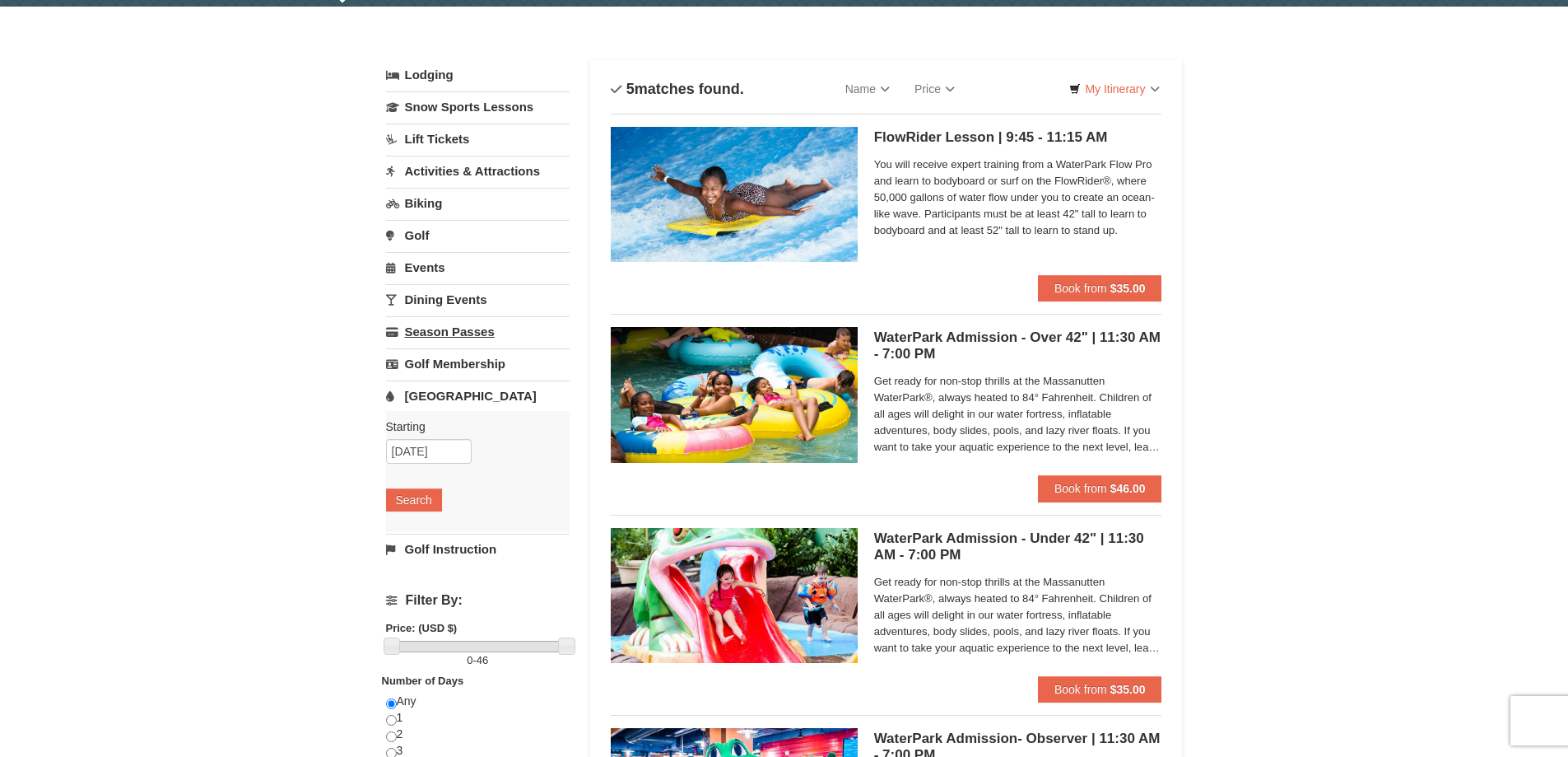
scroll to position [43, 0]
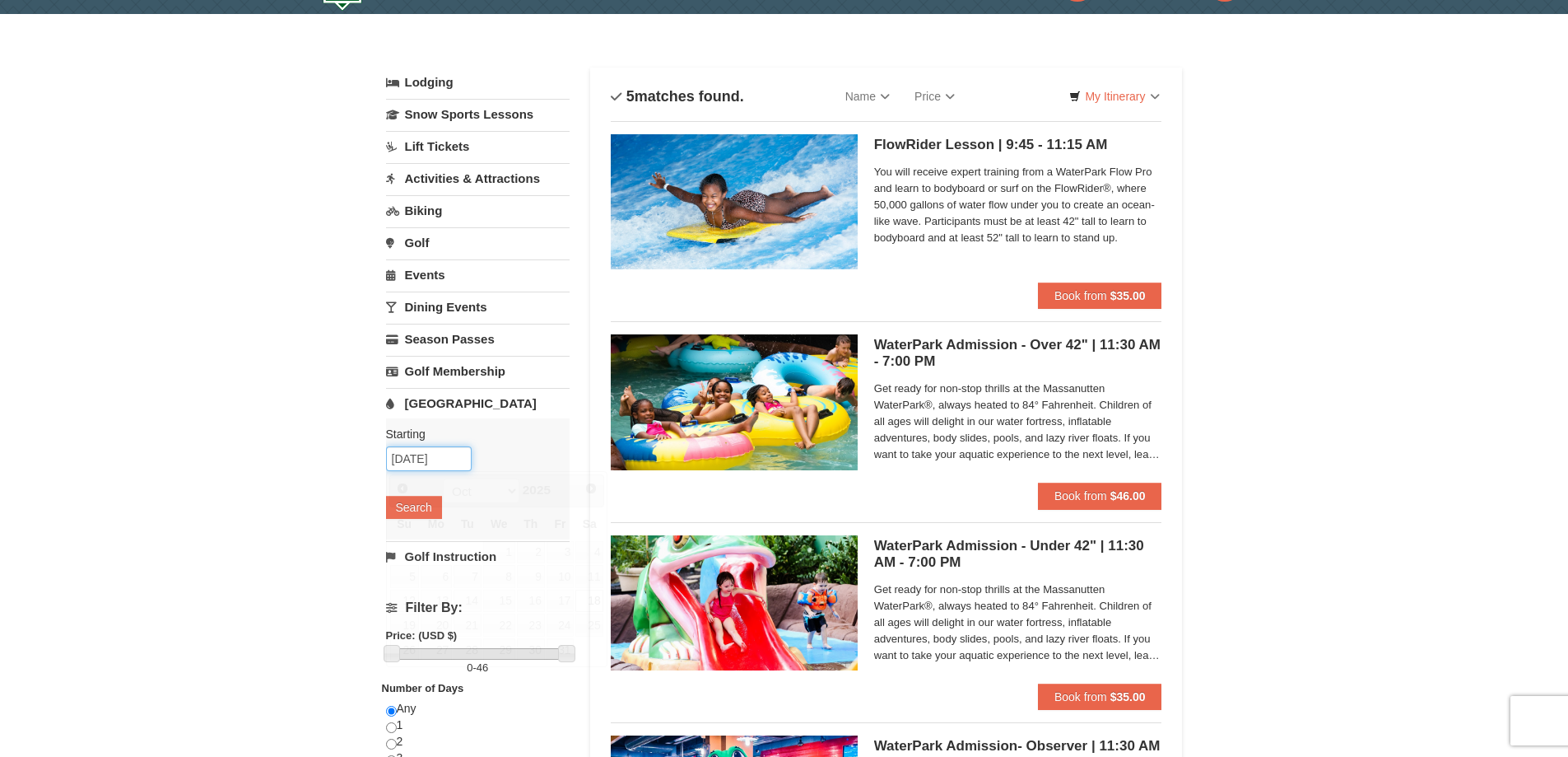
click at [400, 452] on input "10/18/2025" at bounding box center [429, 458] width 86 height 25
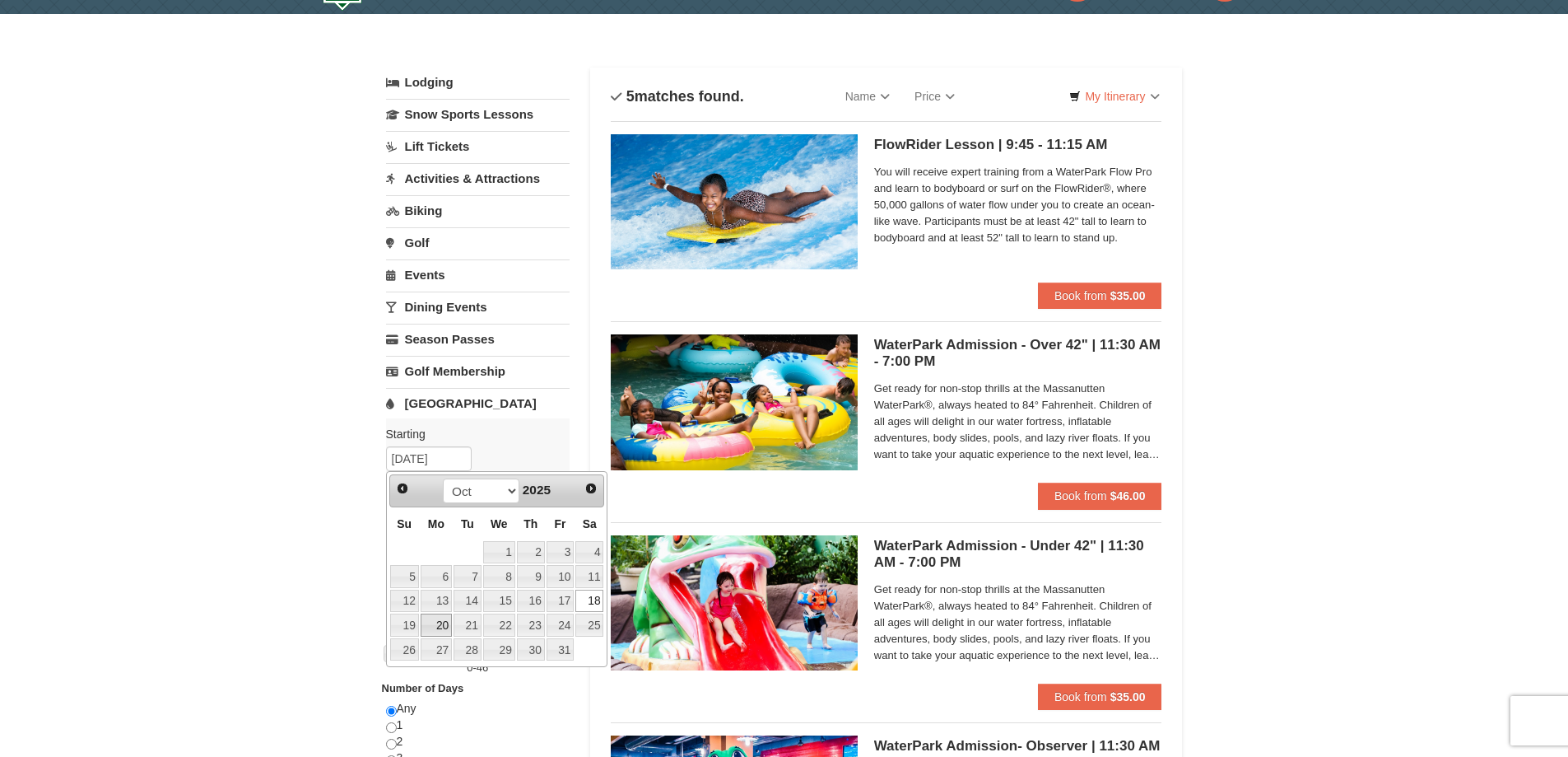
click at [433, 622] on link "20" at bounding box center [435, 625] width 31 height 23
type input "[DATE]"
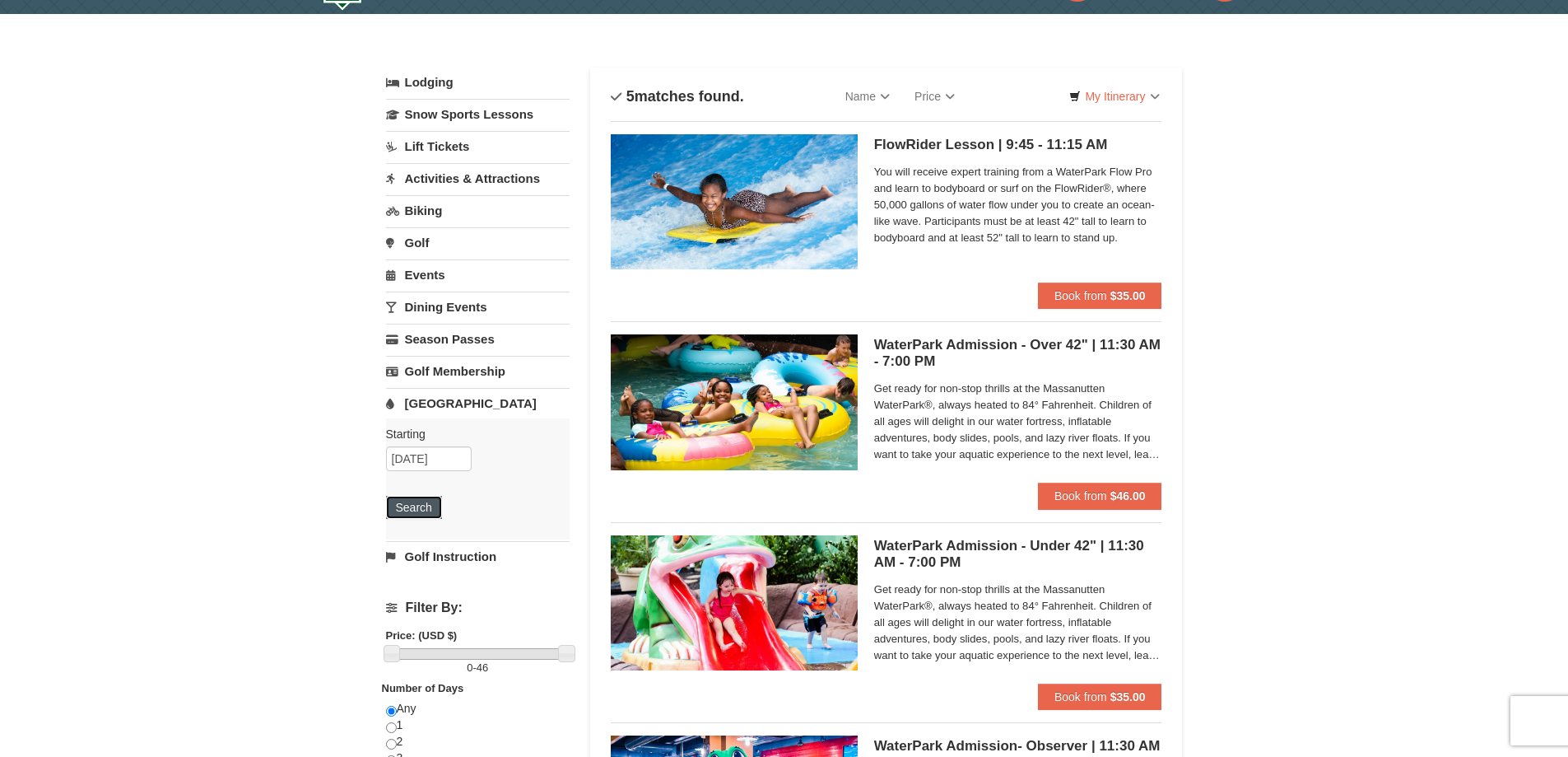
click at [414, 504] on button "Search" at bounding box center [414, 507] width 56 height 23
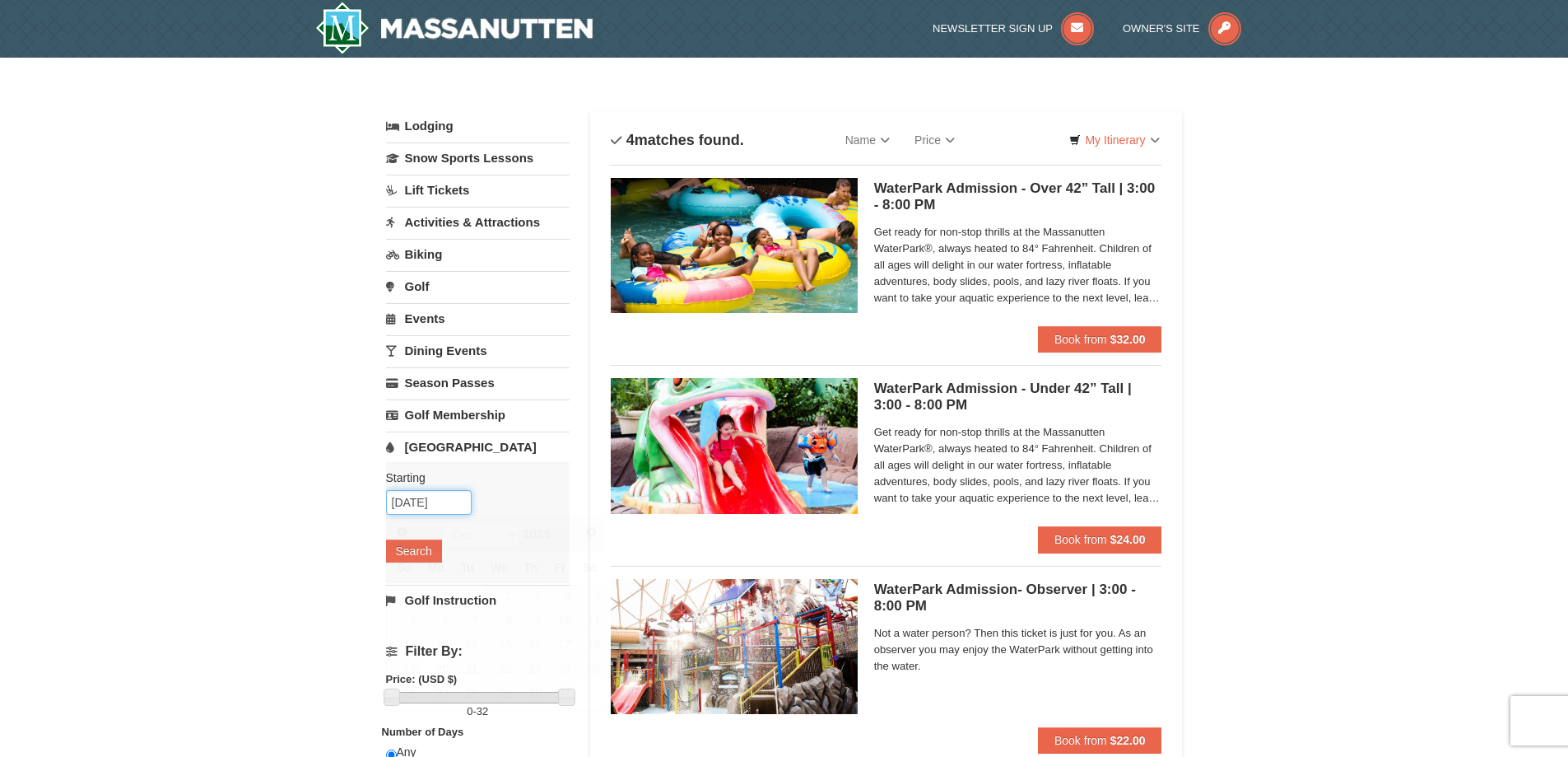
click at [421, 502] on input "[DATE]" at bounding box center [429, 502] width 86 height 25
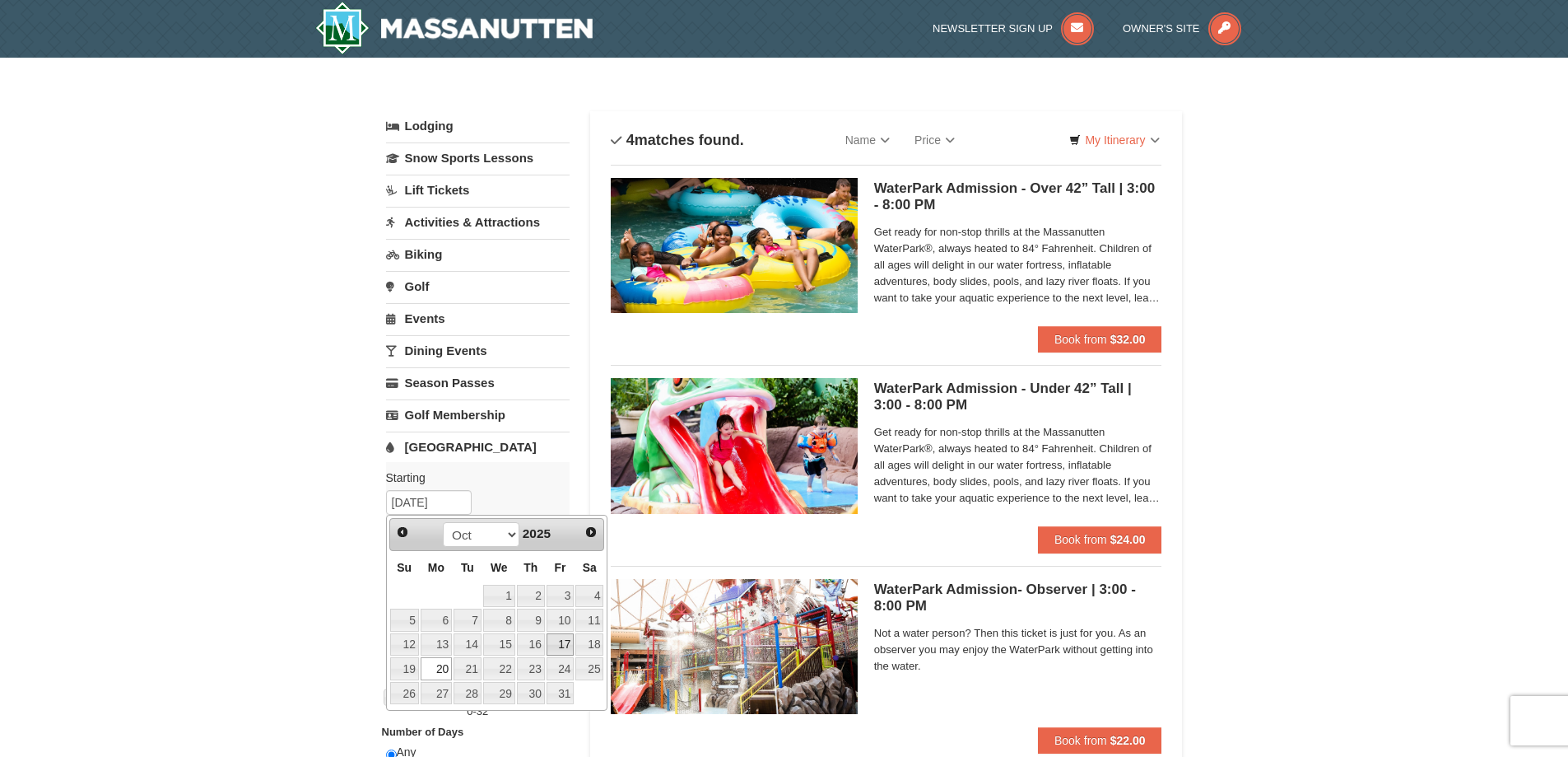
click at [563, 650] on link "17" at bounding box center [561, 645] width 28 height 23
type input "[DATE]"
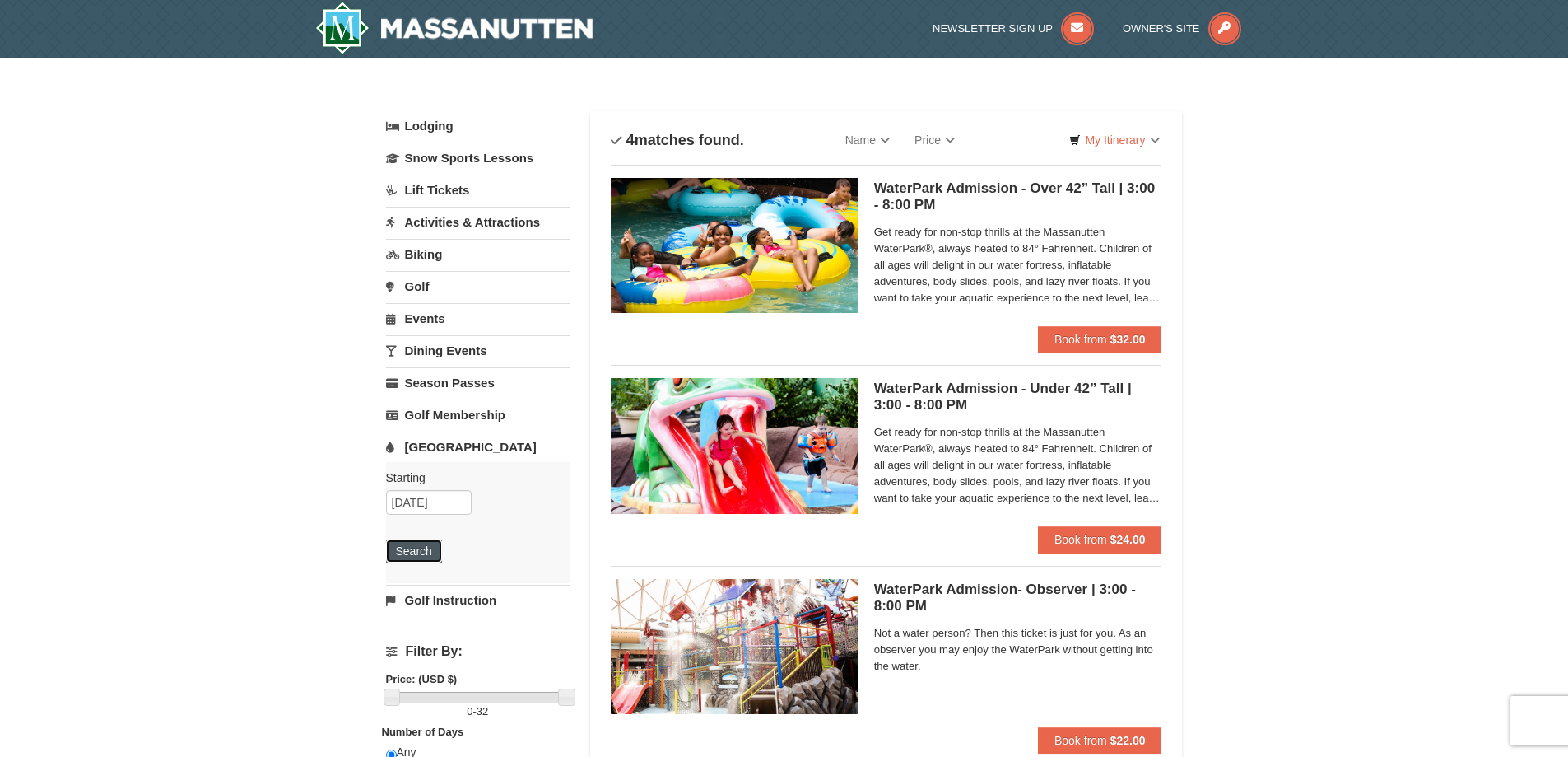
click at [422, 544] on button "Search" at bounding box center [414, 551] width 56 height 23
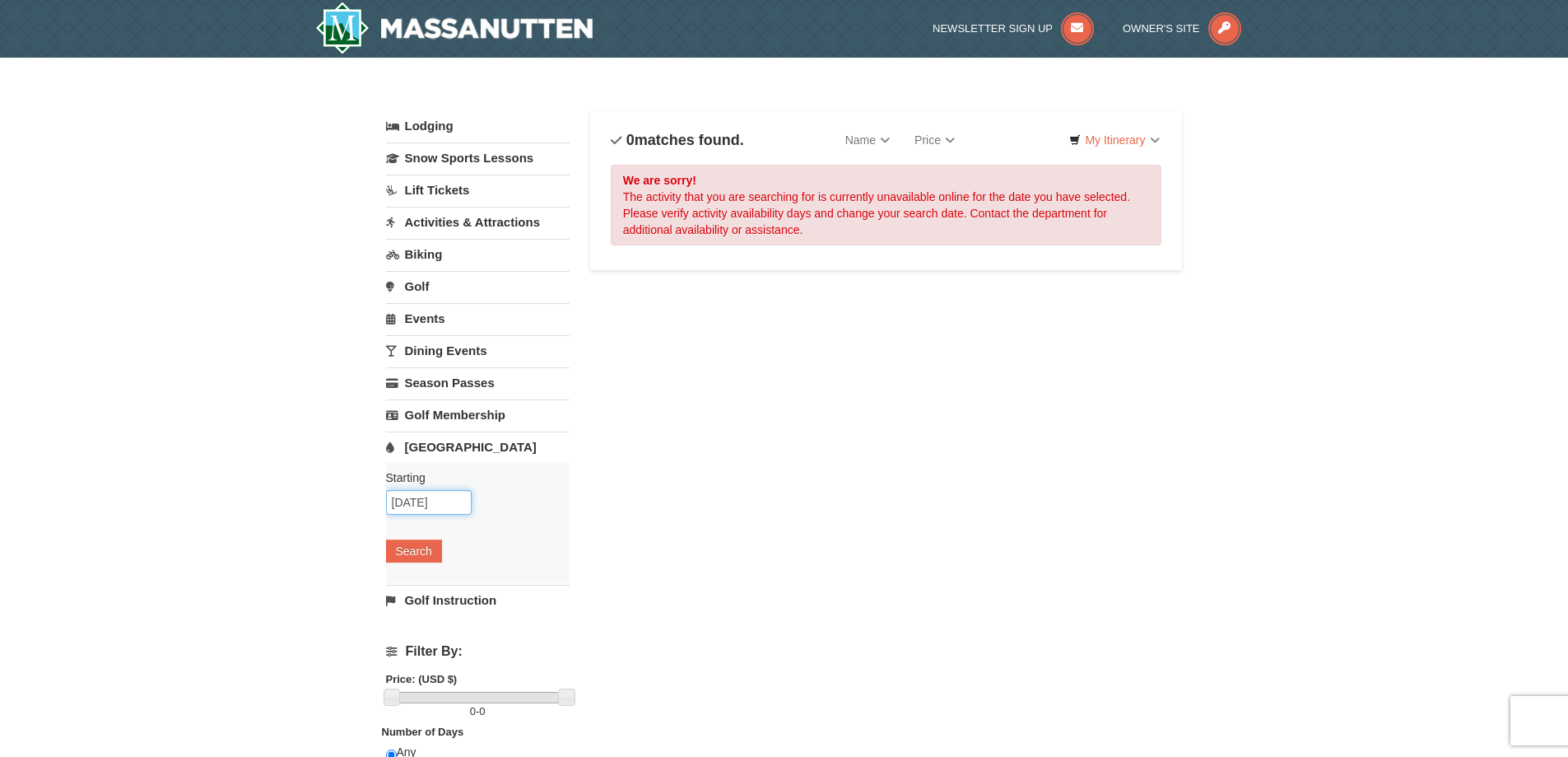
click at [440, 507] on input "10/17/2025" at bounding box center [429, 502] width 86 height 25
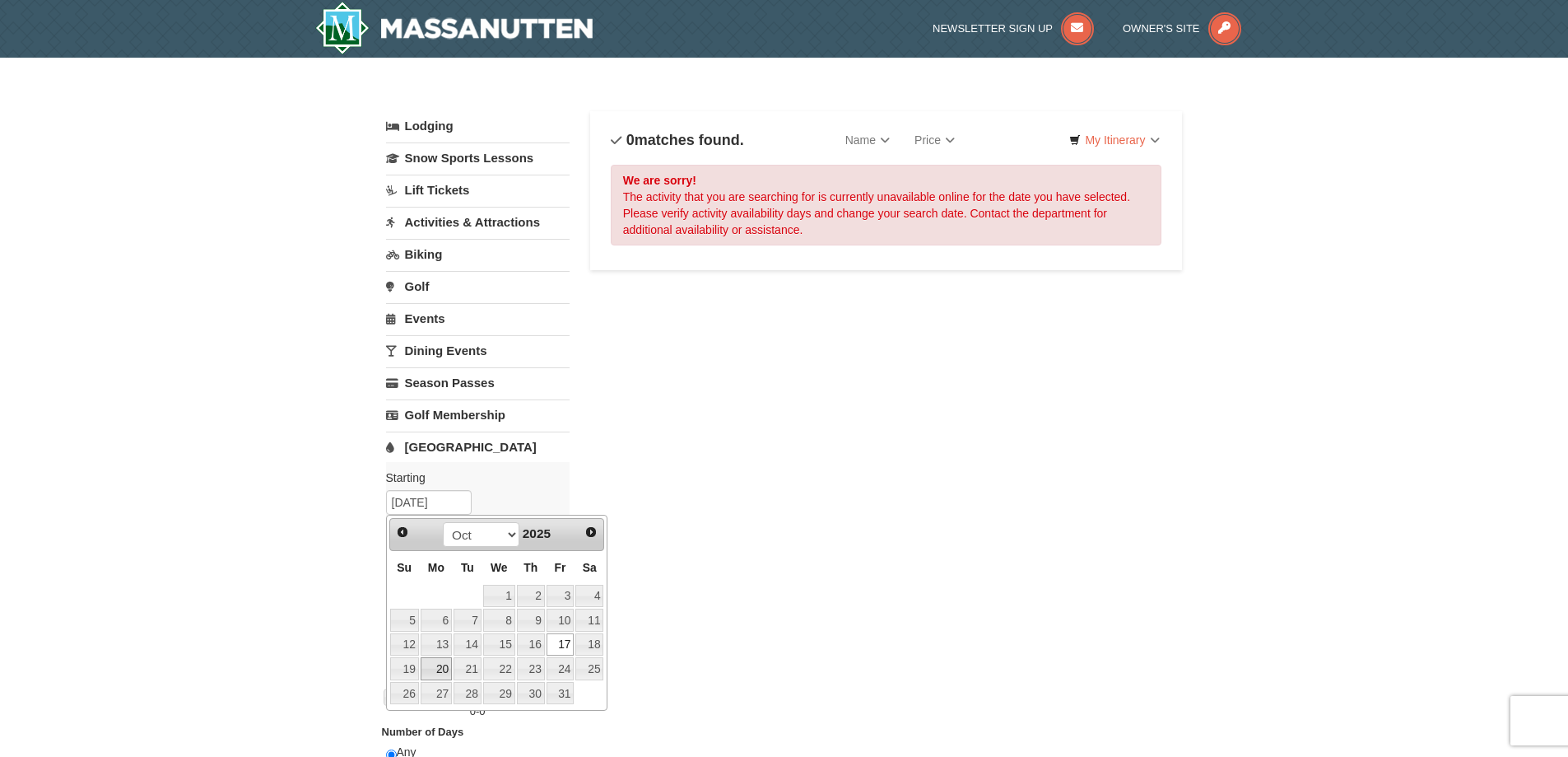
click at [430, 669] on link "20" at bounding box center [435, 668] width 31 height 23
type input "10/20/2025"
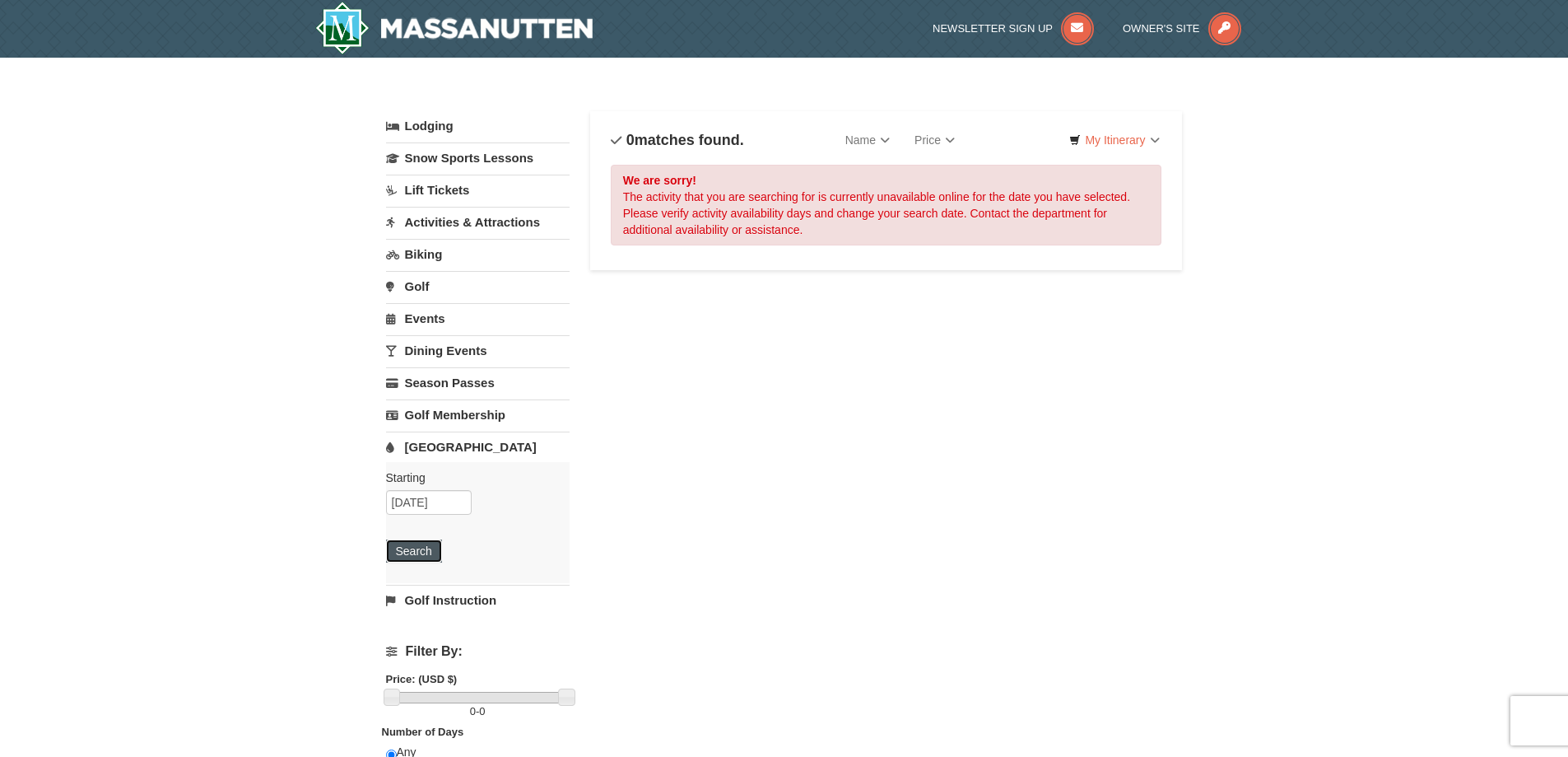
click at [416, 548] on button "Search" at bounding box center [414, 551] width 56 height 23
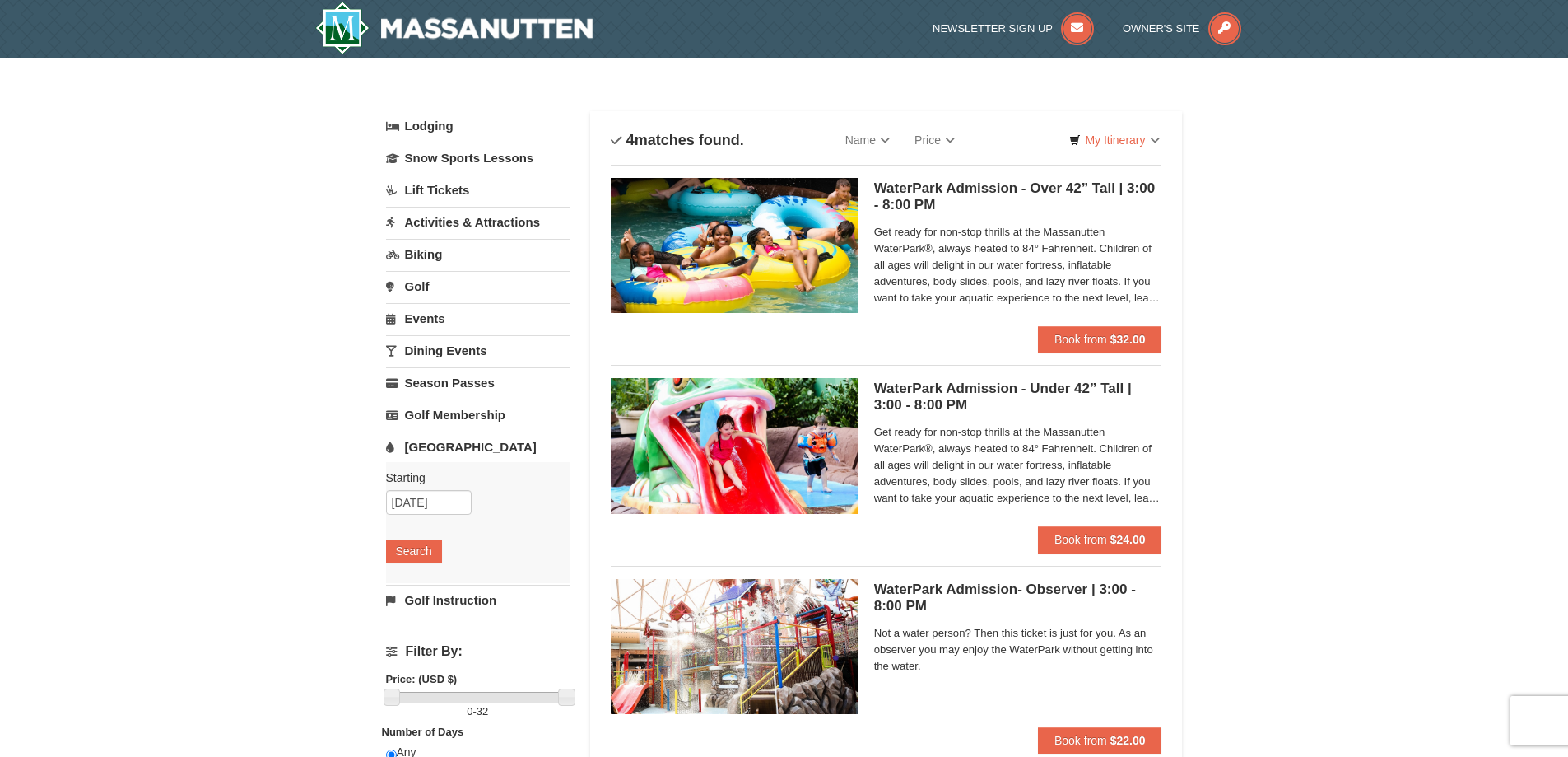
click at [458, 187] on link "Lift Tickets" at bounding box center [478, 189] width 184 height 30
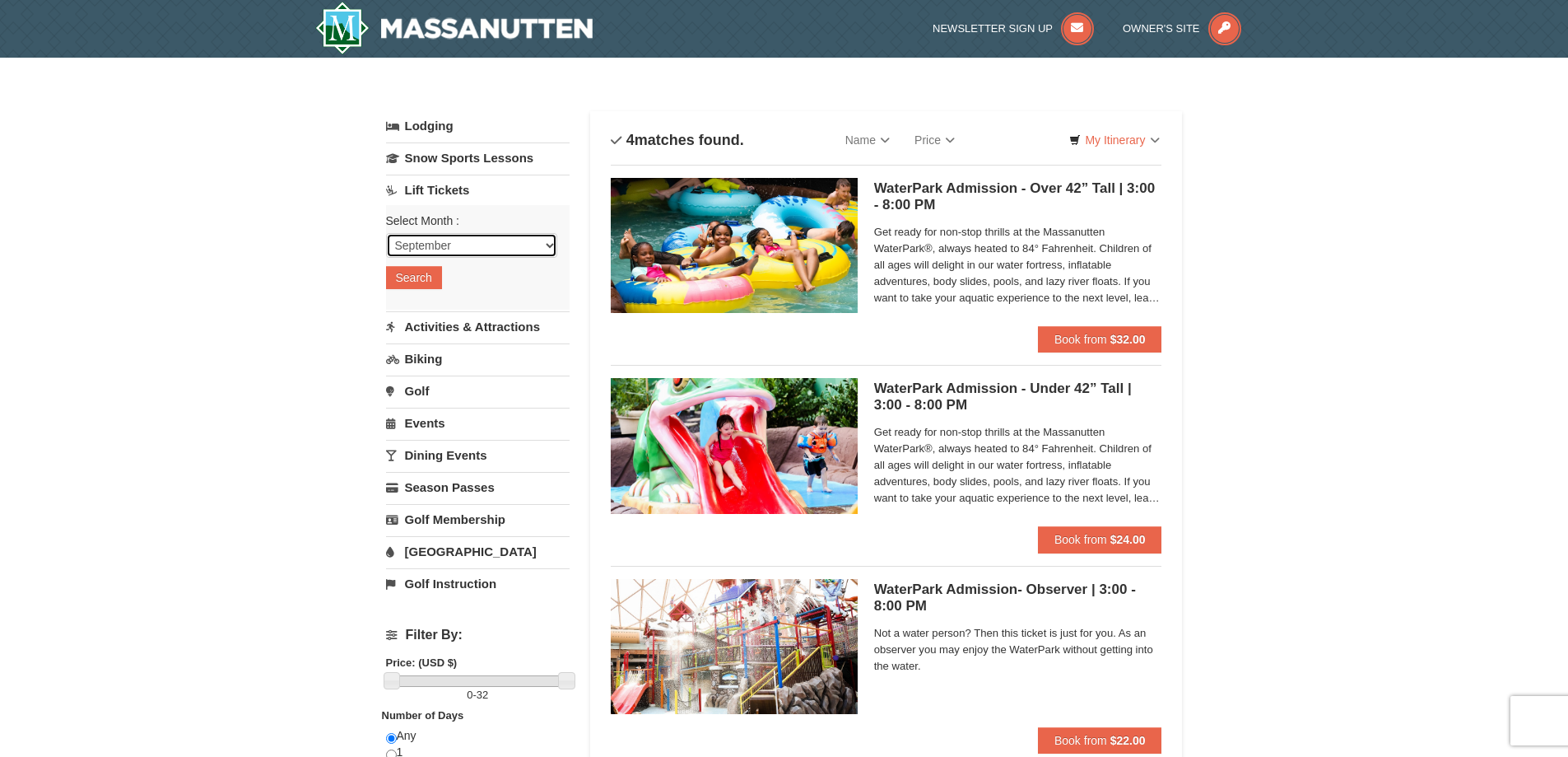
click at [433, 250] on select "September October November December January February March April May June July …" at bounding box center [472, 245] width 172 height 25
select select "10"
click at [386, 233] on select "September October November December January February March April May June July …" at bounding box center [472, 245] width 172 height 25
click at [417, 286] on button "Search" at bounding box center [414, 277] width 56 height 23
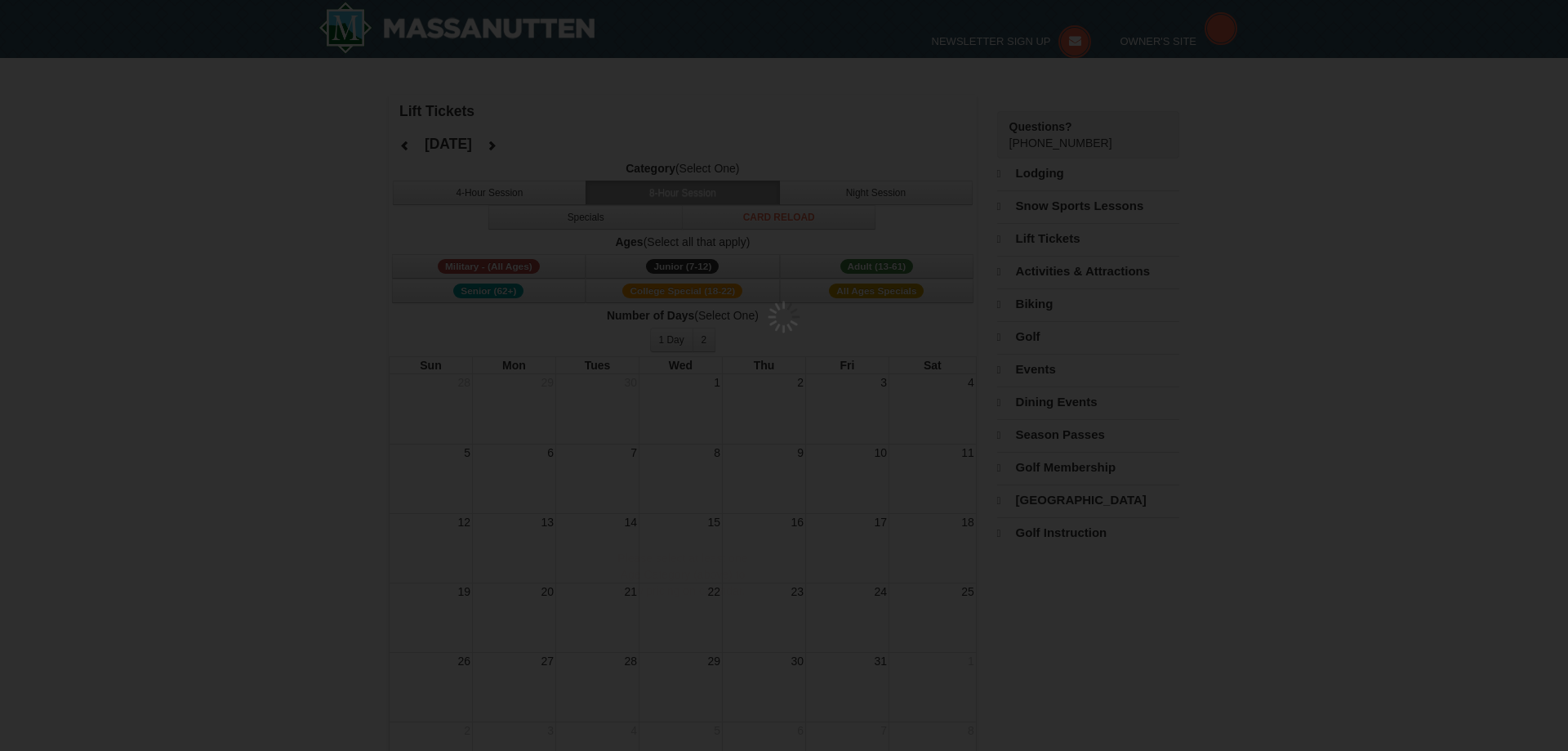
select select "10"
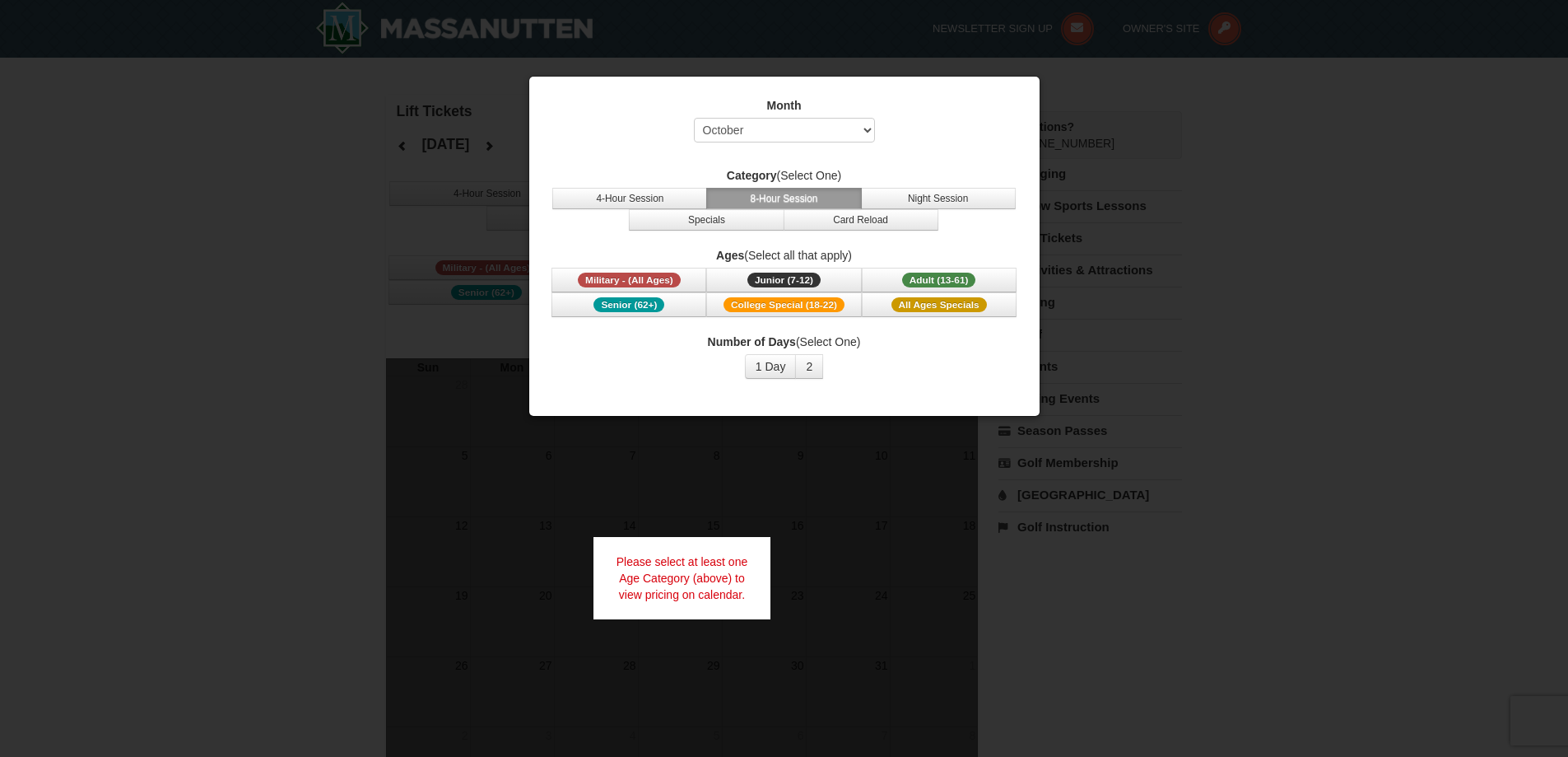
click at [366, 358] on div at bounding box center [784, 378] width 1568 height 757
